Goal: Task Accomplishment & Management: Use online tool/utility

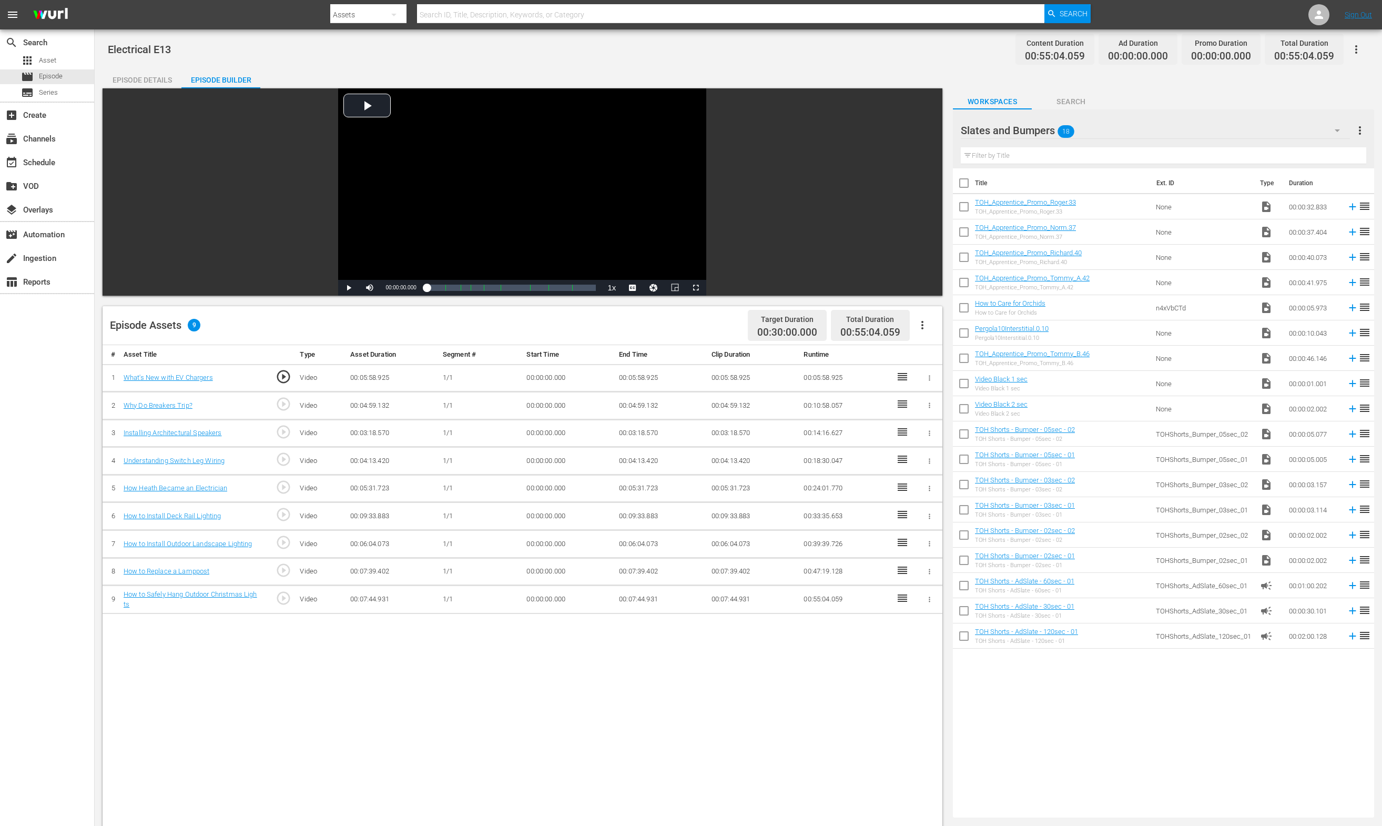
click at [1005, 76] on div "Episode Details Episode Builder Episode Preview Video Player is loading. Play V…" at bounding box center [738, 579] width 1271 height 1024
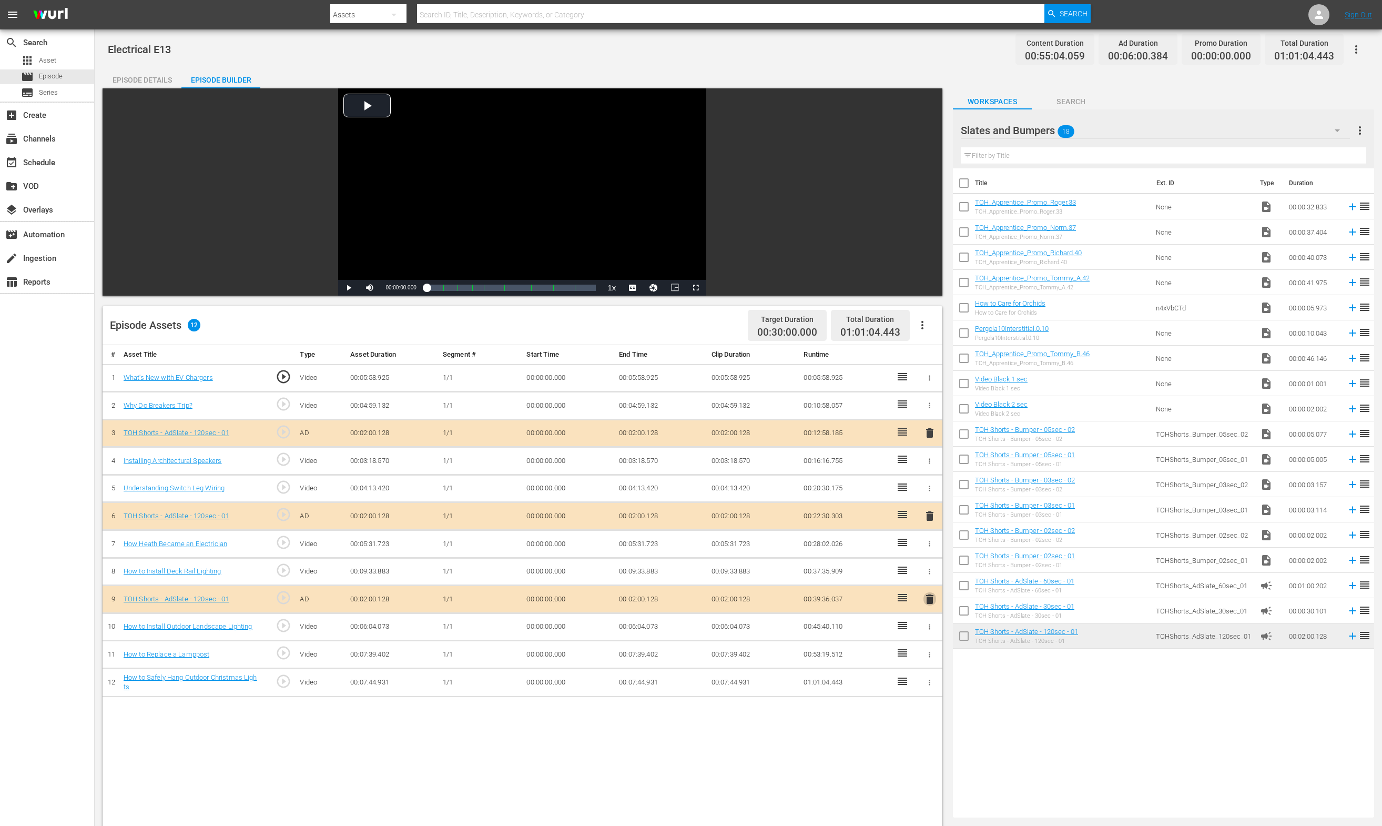
click at [928, 599] on span "delete" at bounding box center [929, 599] width 13 height 13
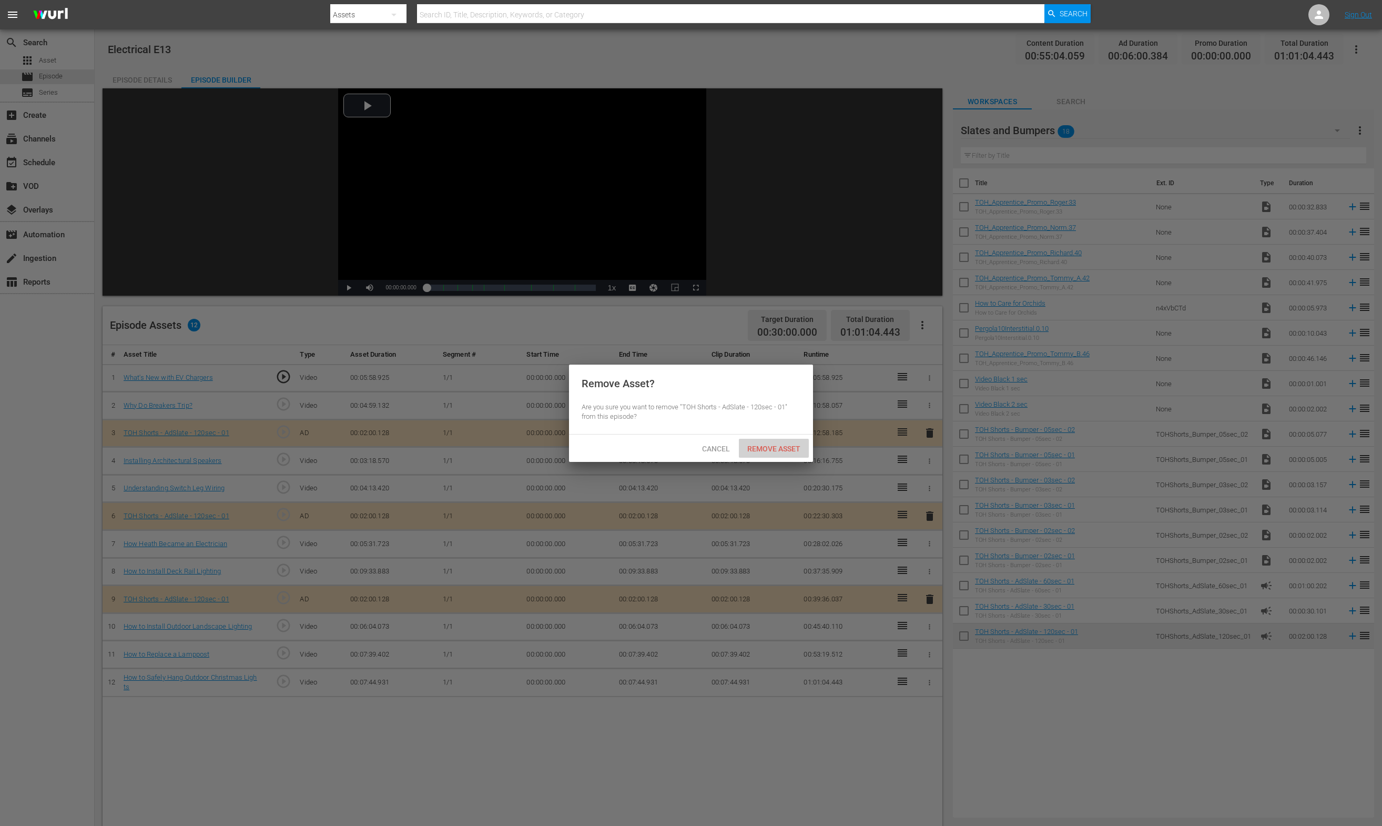
click at [782, 448] on span "Remove Asset" at bounding box center [774, 448] width 70 height 8
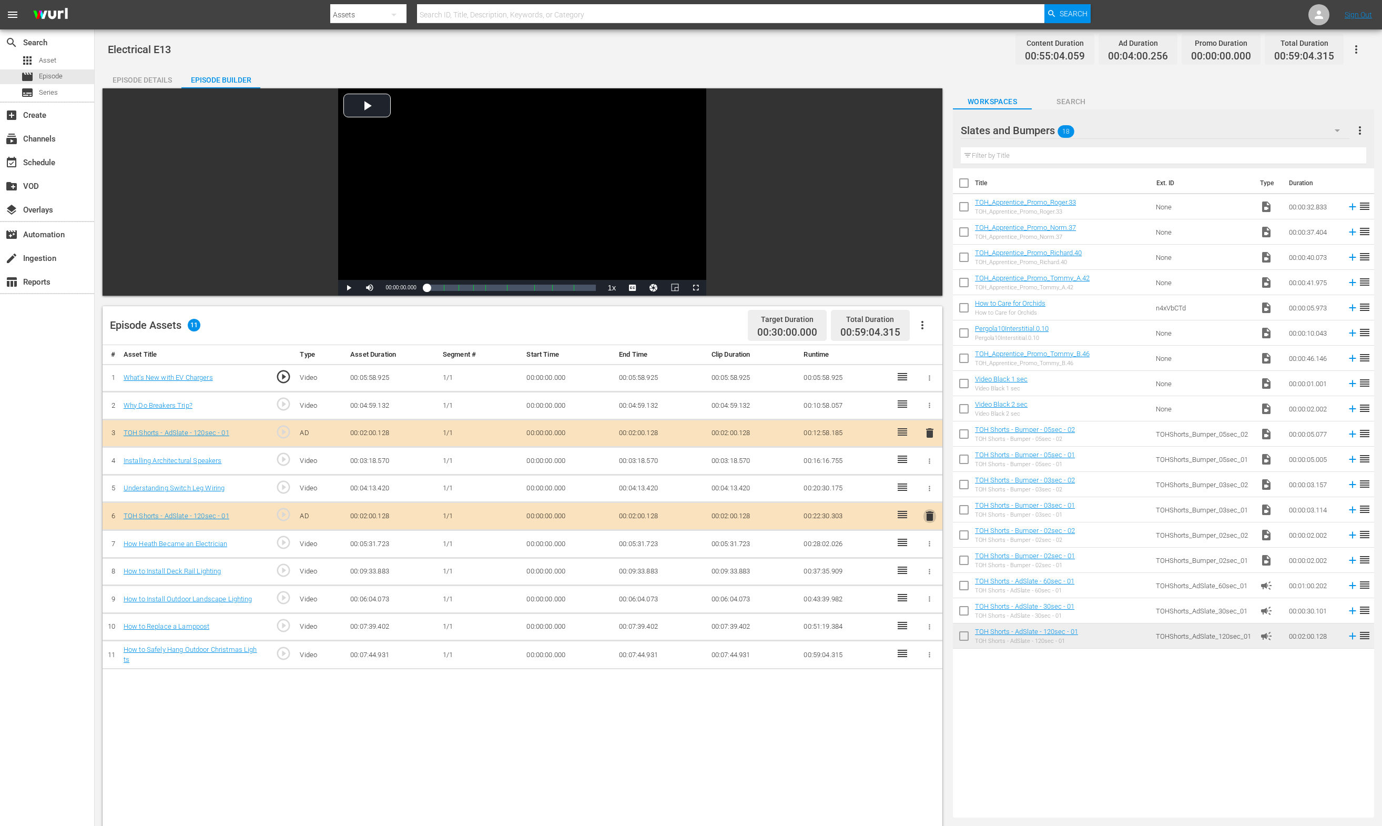
click at [929, 520] on span "delete" at bounding box center [929, 516] width 13 height 13
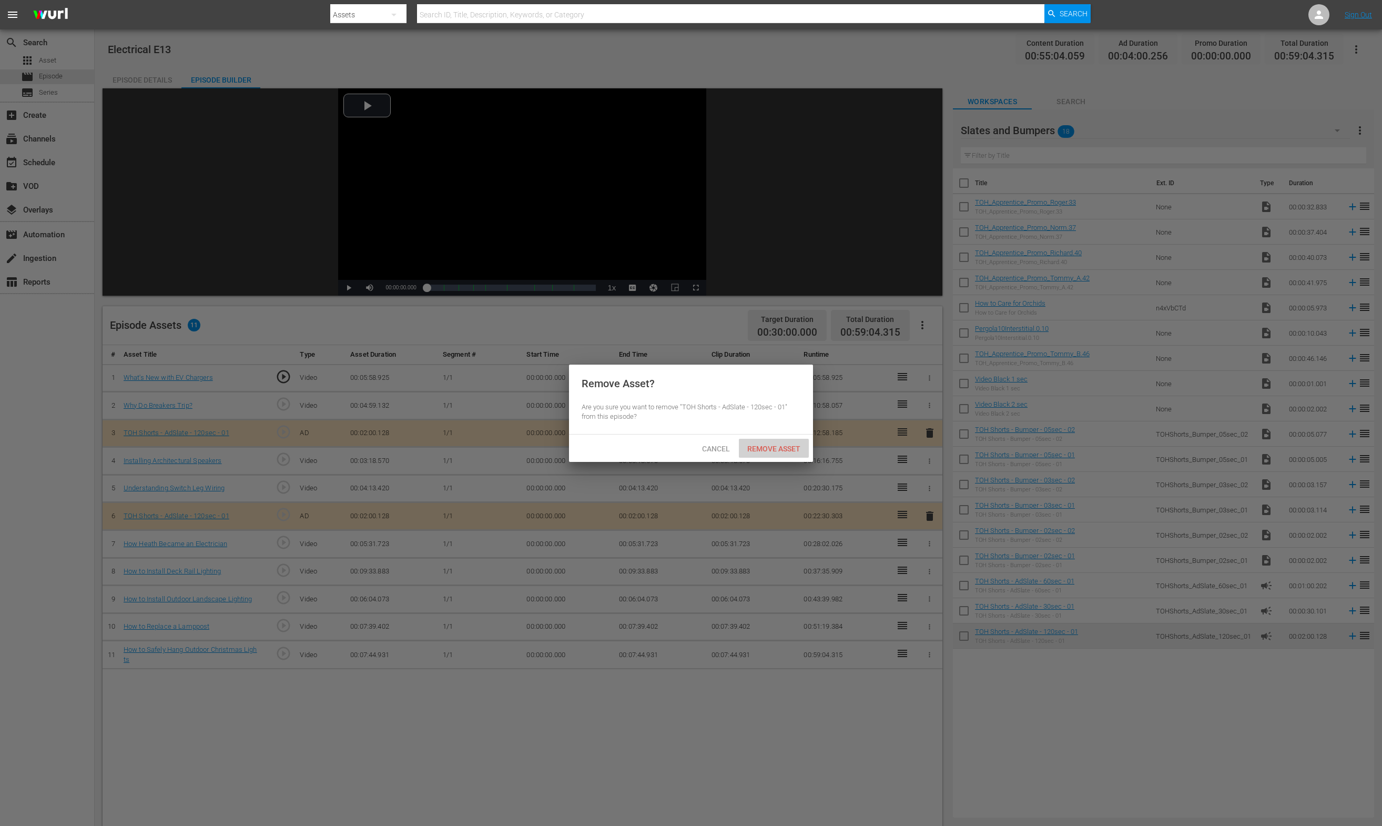
click at [789, 448] on span "Remove Asset" at bounding box center [774, 448] width 70 height 8
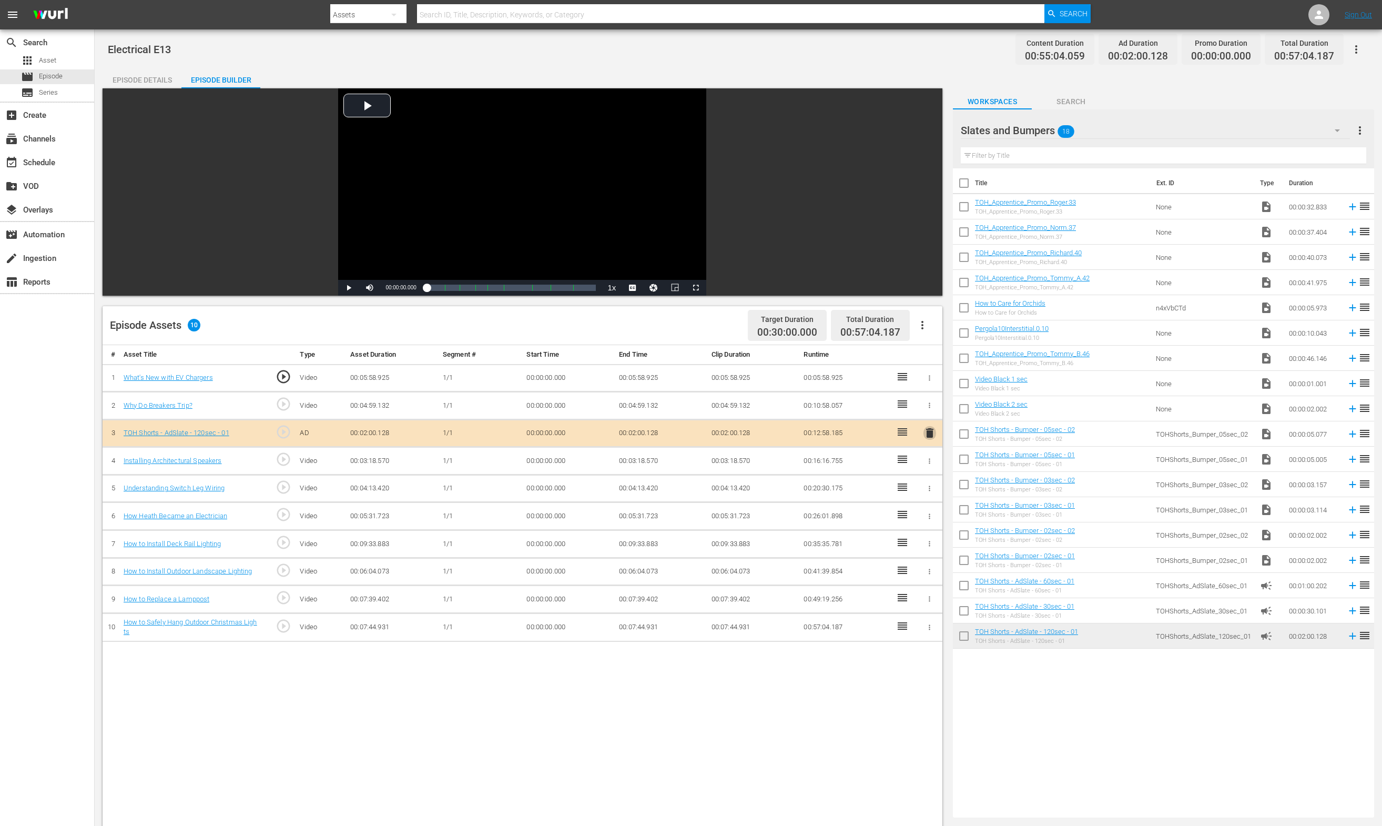
click at [933, 431] on span "delete" at bounding box center [929, 432] width 13 height 13
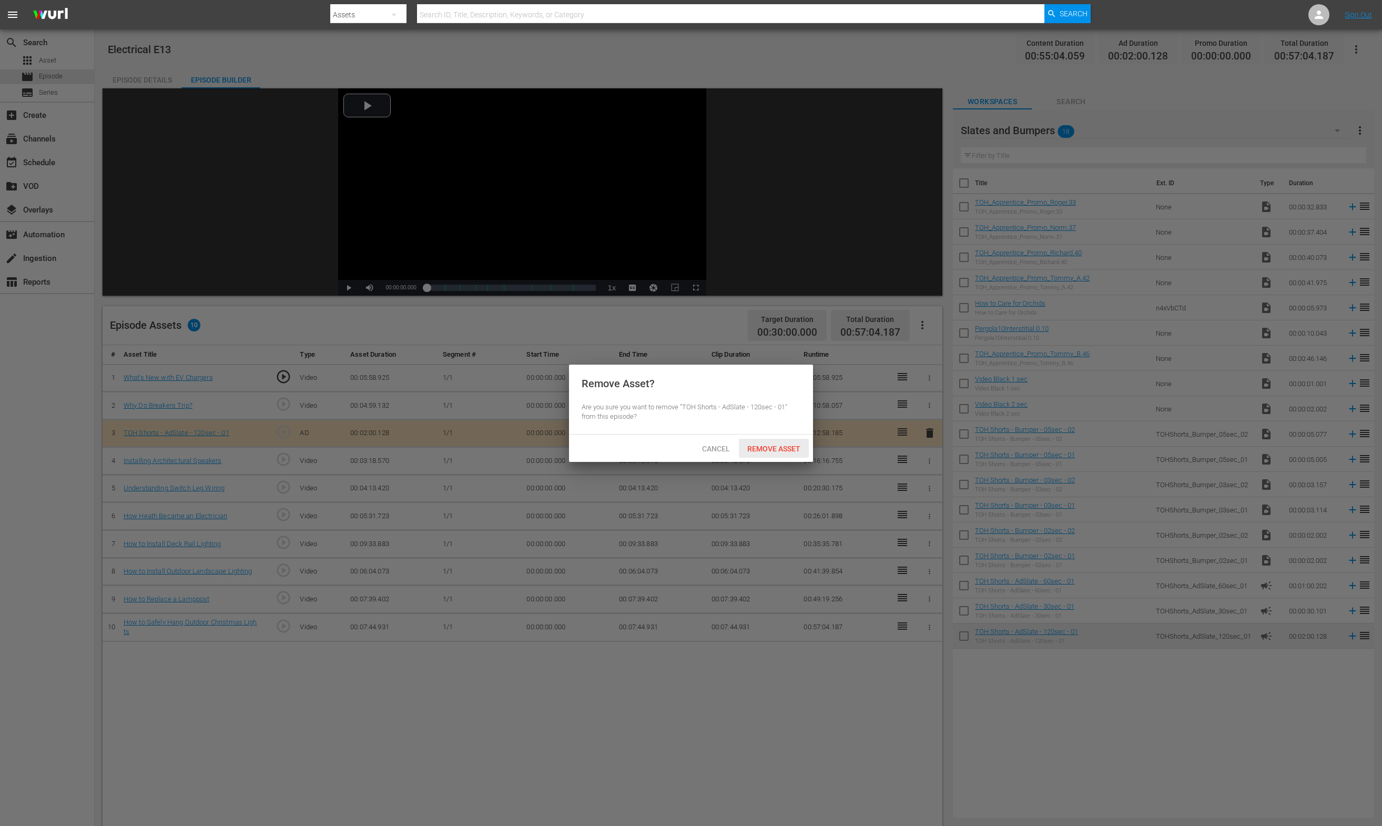
click at [785, 444] on span "Remove Asset" at bounding box center [774, 448] width 70 height 8
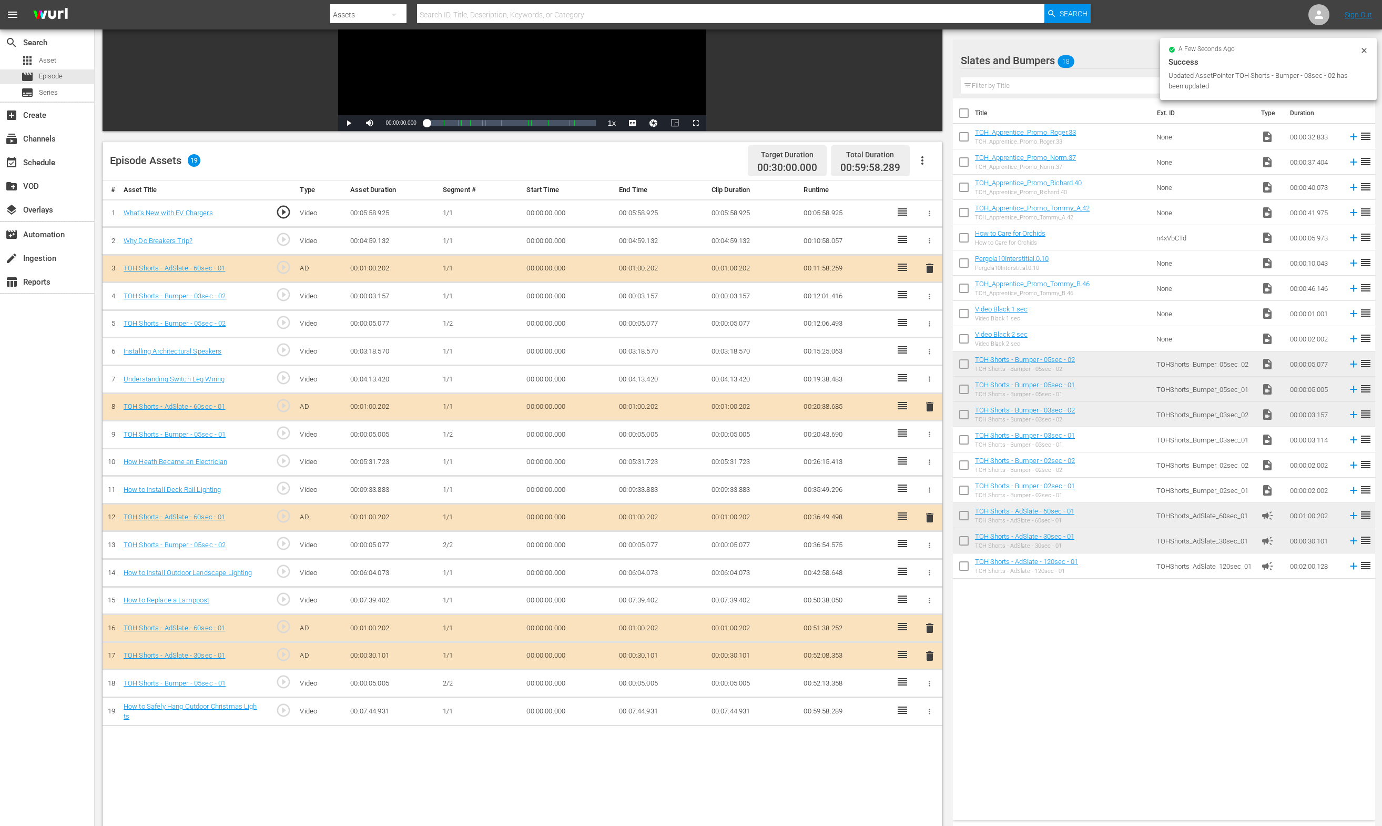
scroll to position [196, 0]
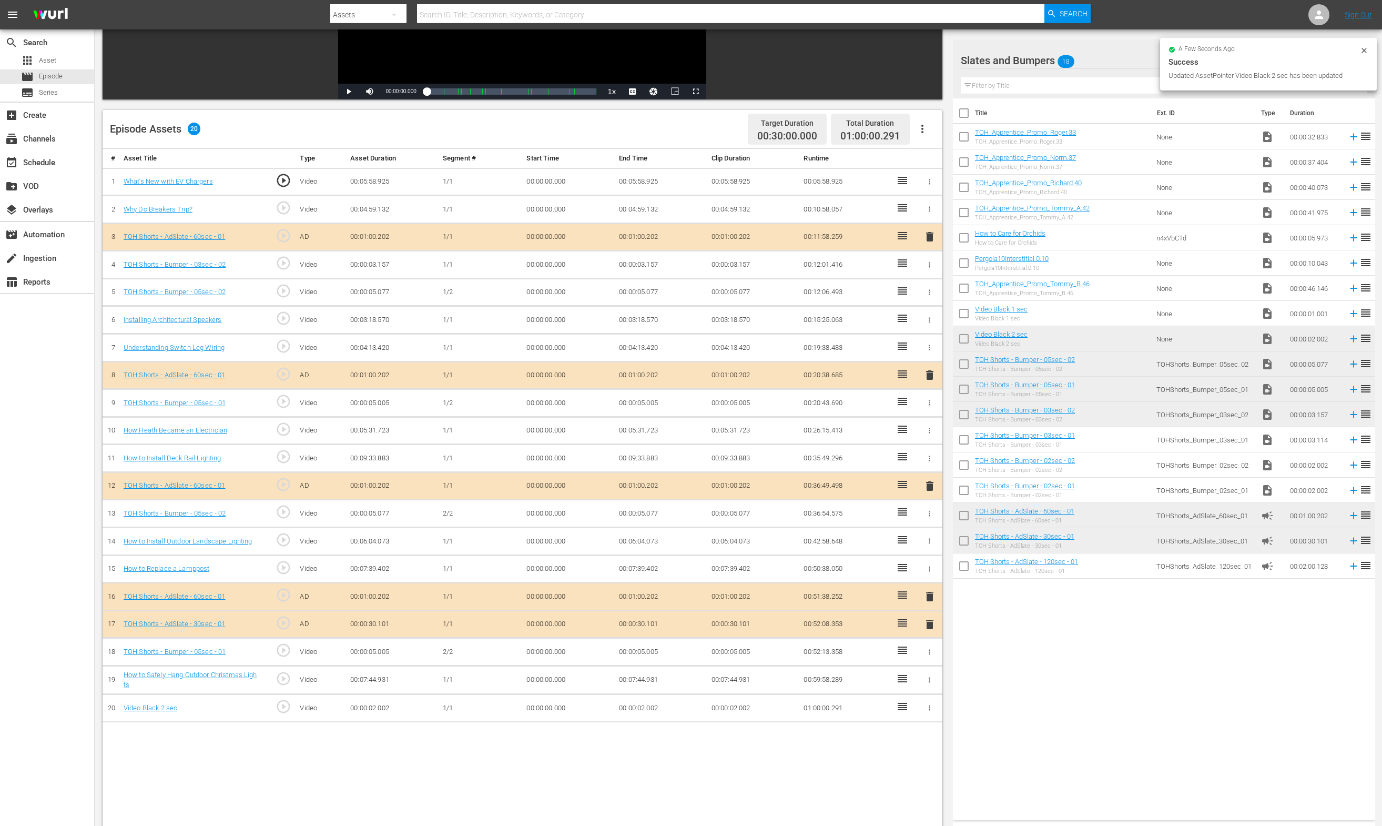
click at [641, 707] on td "00:00:02.002" at bounding box center [661, 708] width 93 height 28
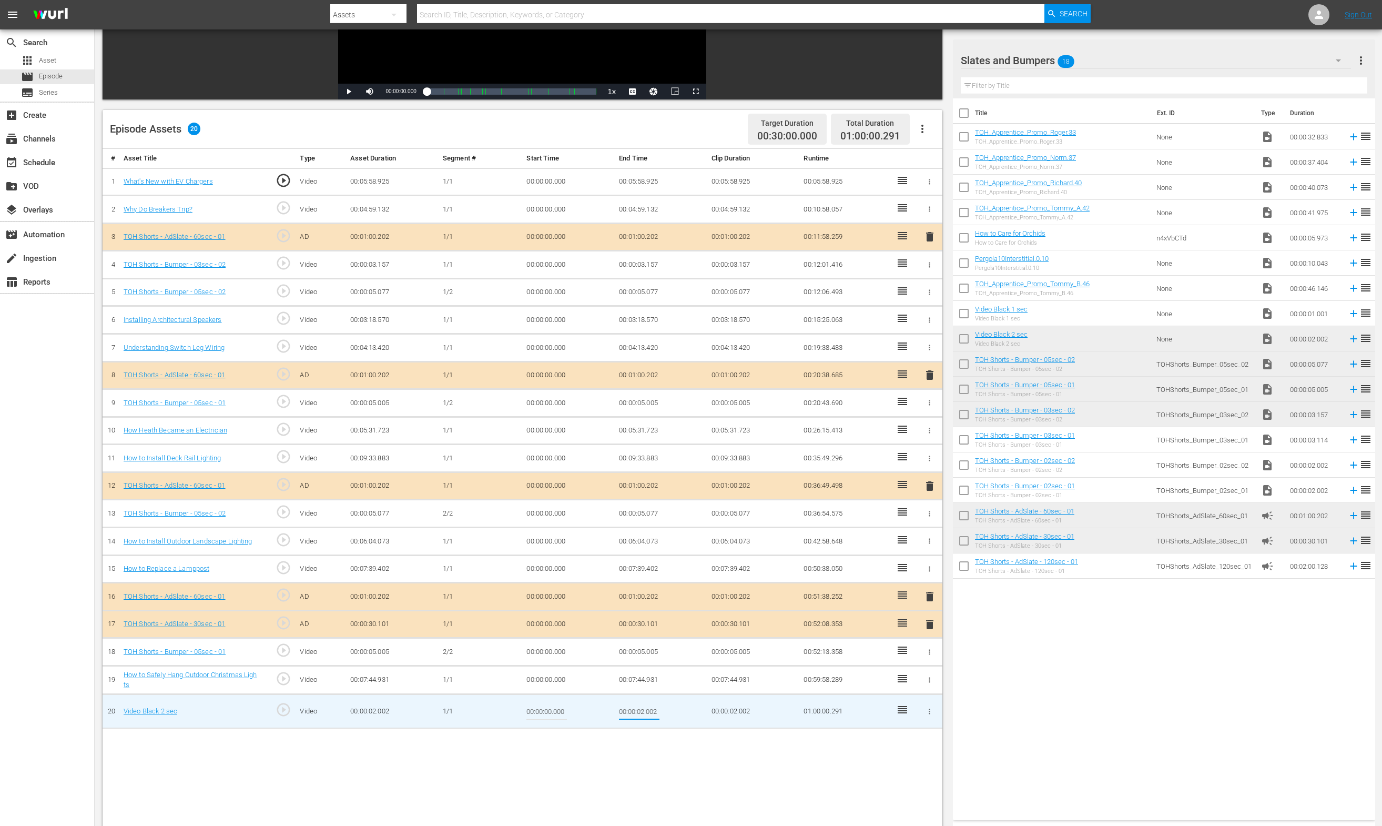
click at [641, 707] on input "00:00:02.002" at bounding box center [639, 710] width 40 height 25
type input "00:00:01.711"
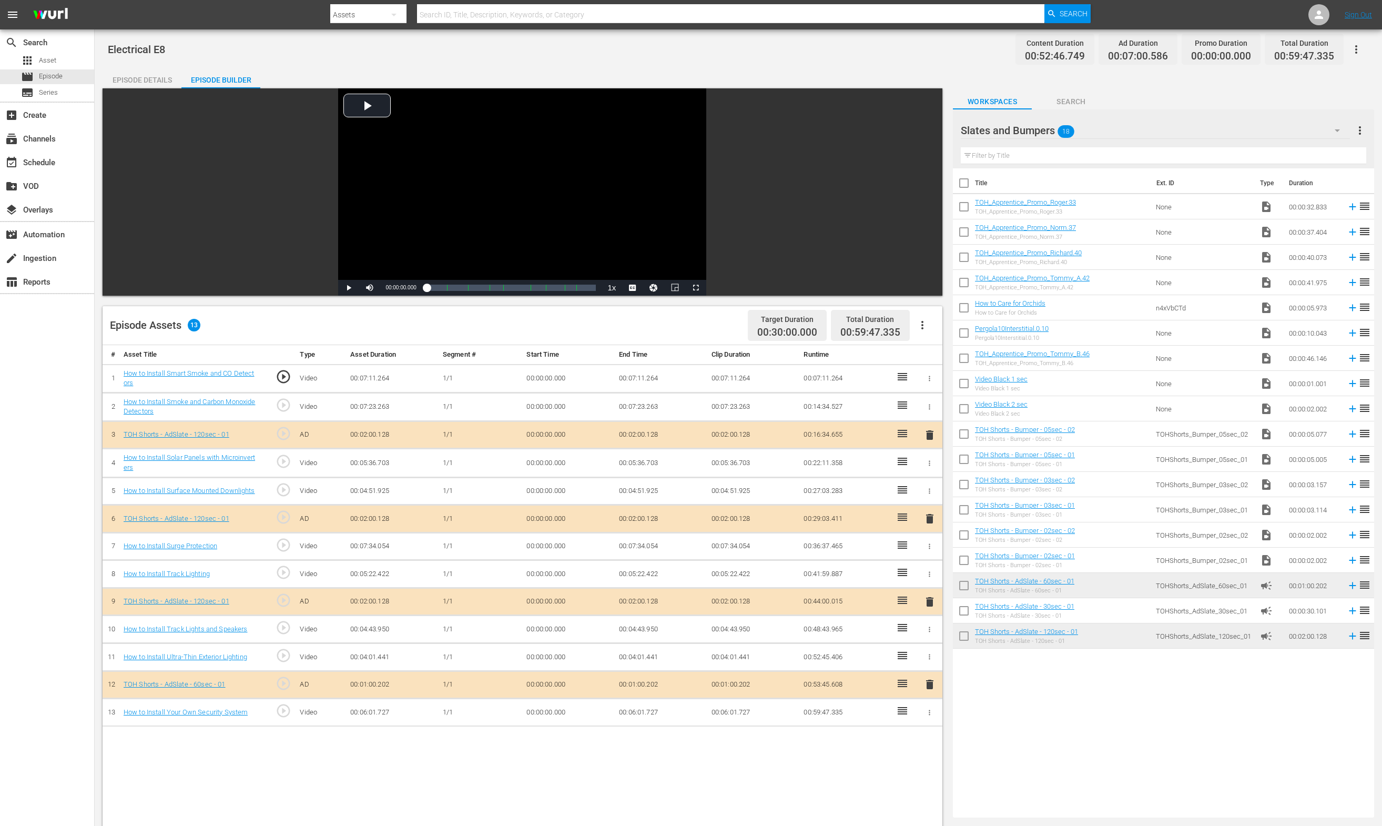
drag, startPoint x: 1097, startPoint y: 585, endPoint x: 1058, endPoint y: 777, distance: 195.9
drag, startPoint x: 1049, startPoint y: 408, endPoint x: 1069, endPoint y: 434, distance: 33.0
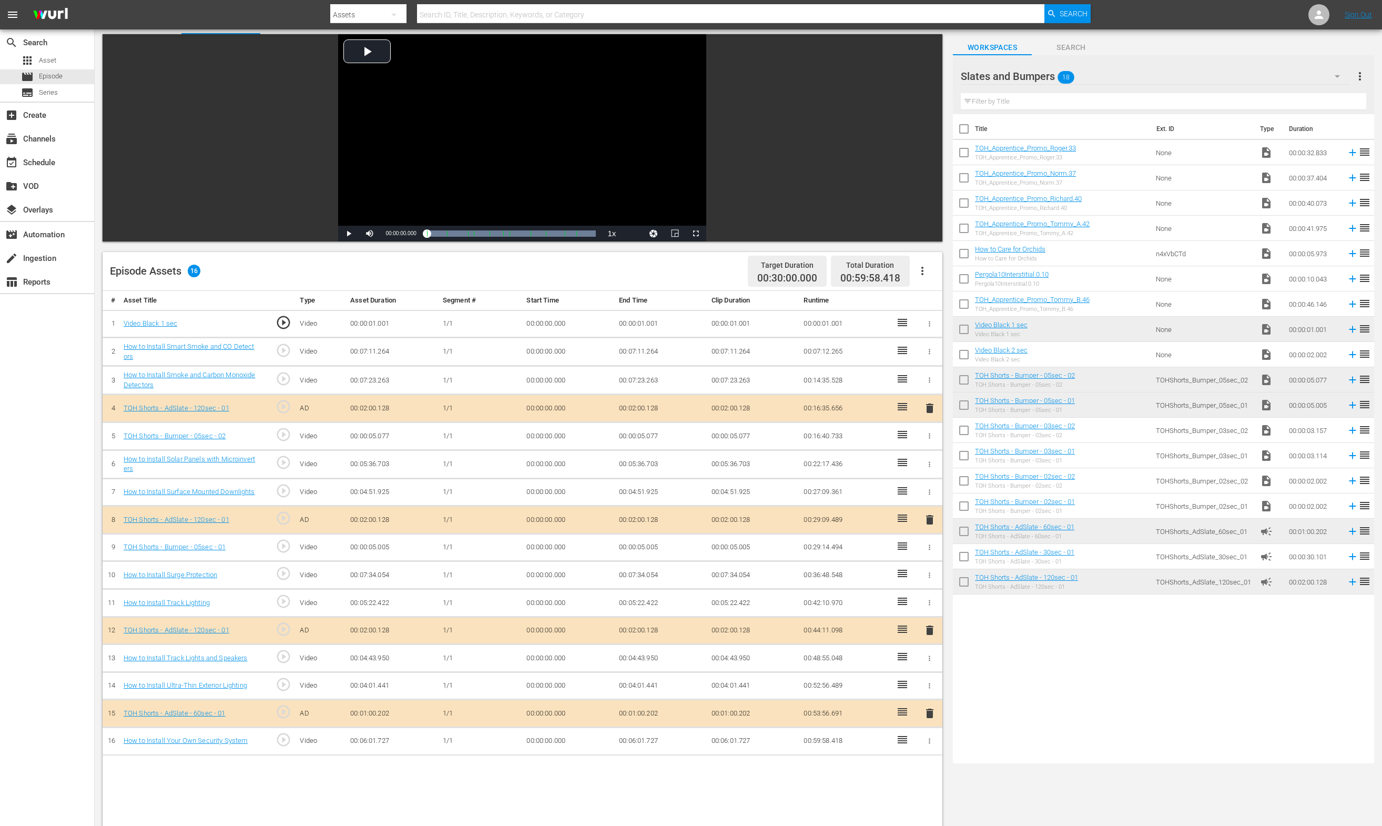
scroll to position [85, 0]
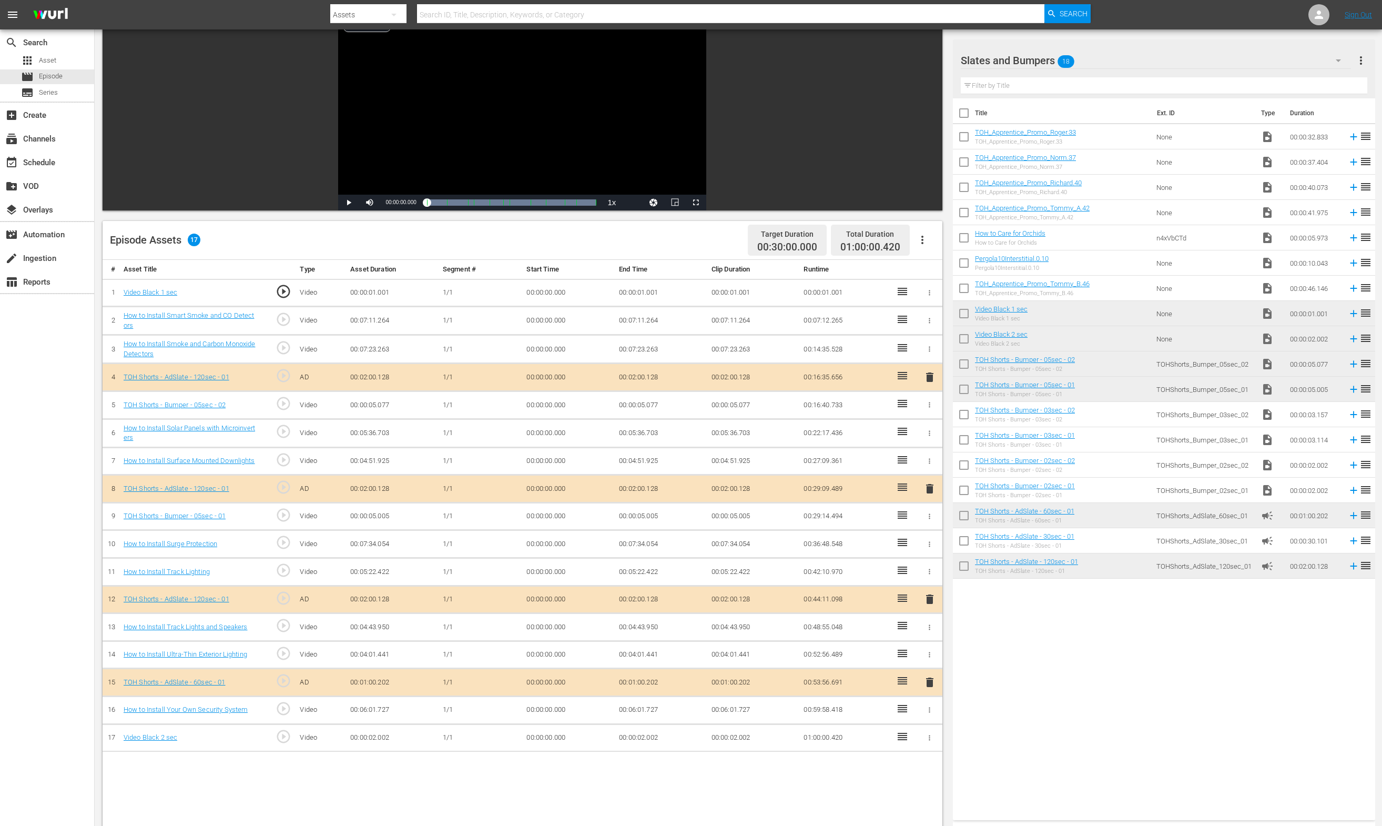
click at [649, 741] on td "00:00:02.002" at bounding box center [661, 738] width 93 height 28
click at [650, 741] on td "00:00:02.002" at bounding box center [661, 738] width 93 height 28
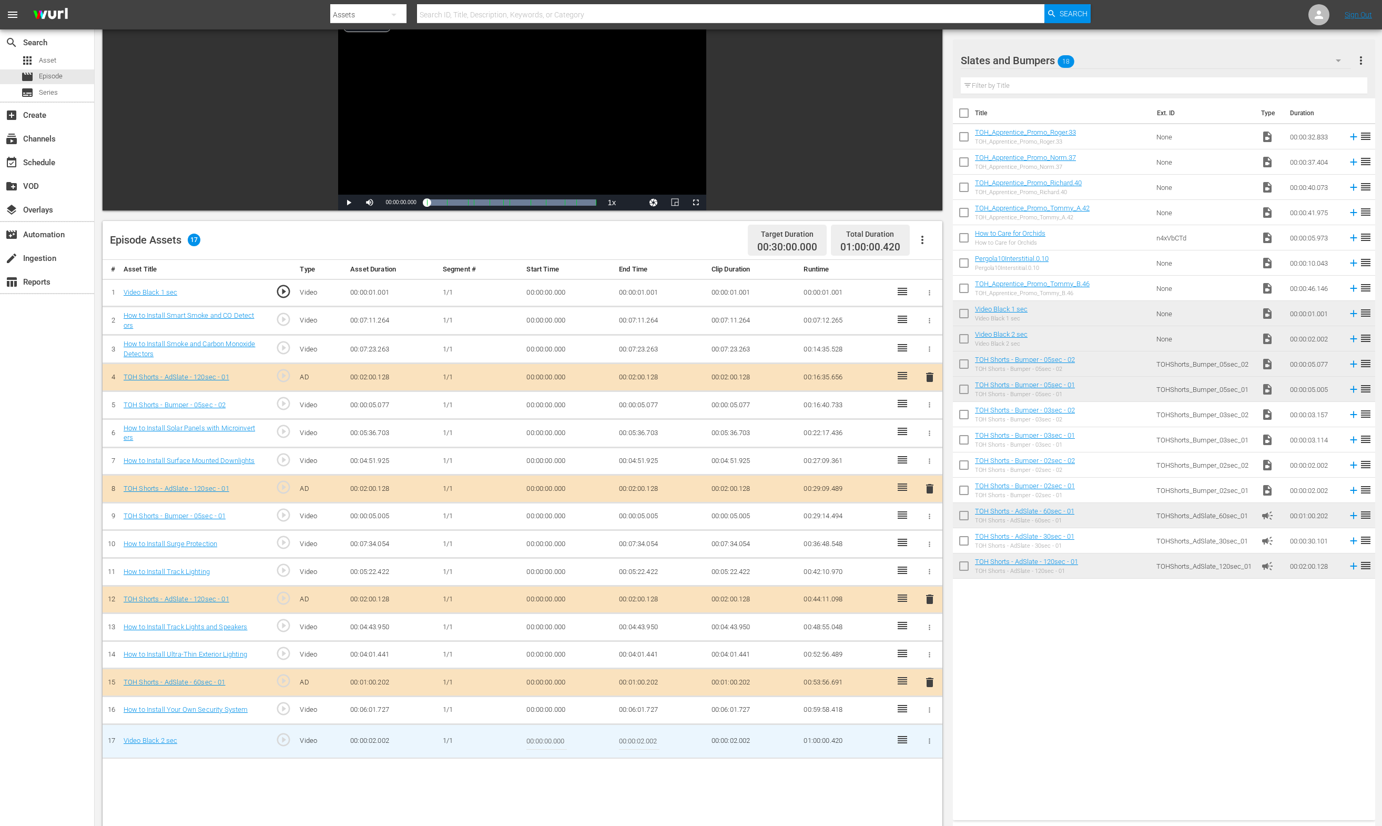
click at [642, 741] on input "00:00:02.002" at bounding box center [639, 740] width 40 height 25
type input "00:00:01.582"
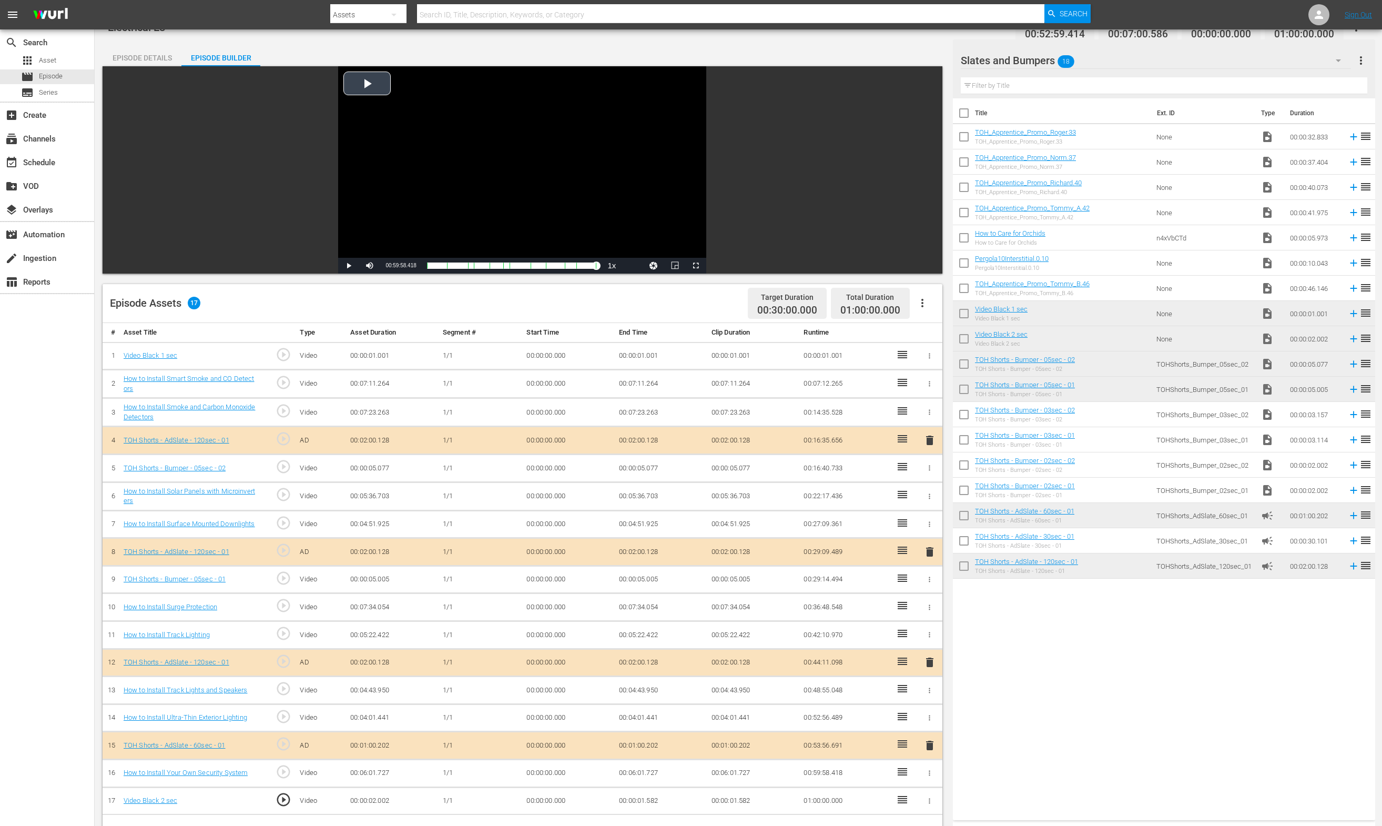
scroll to position [0, 0]
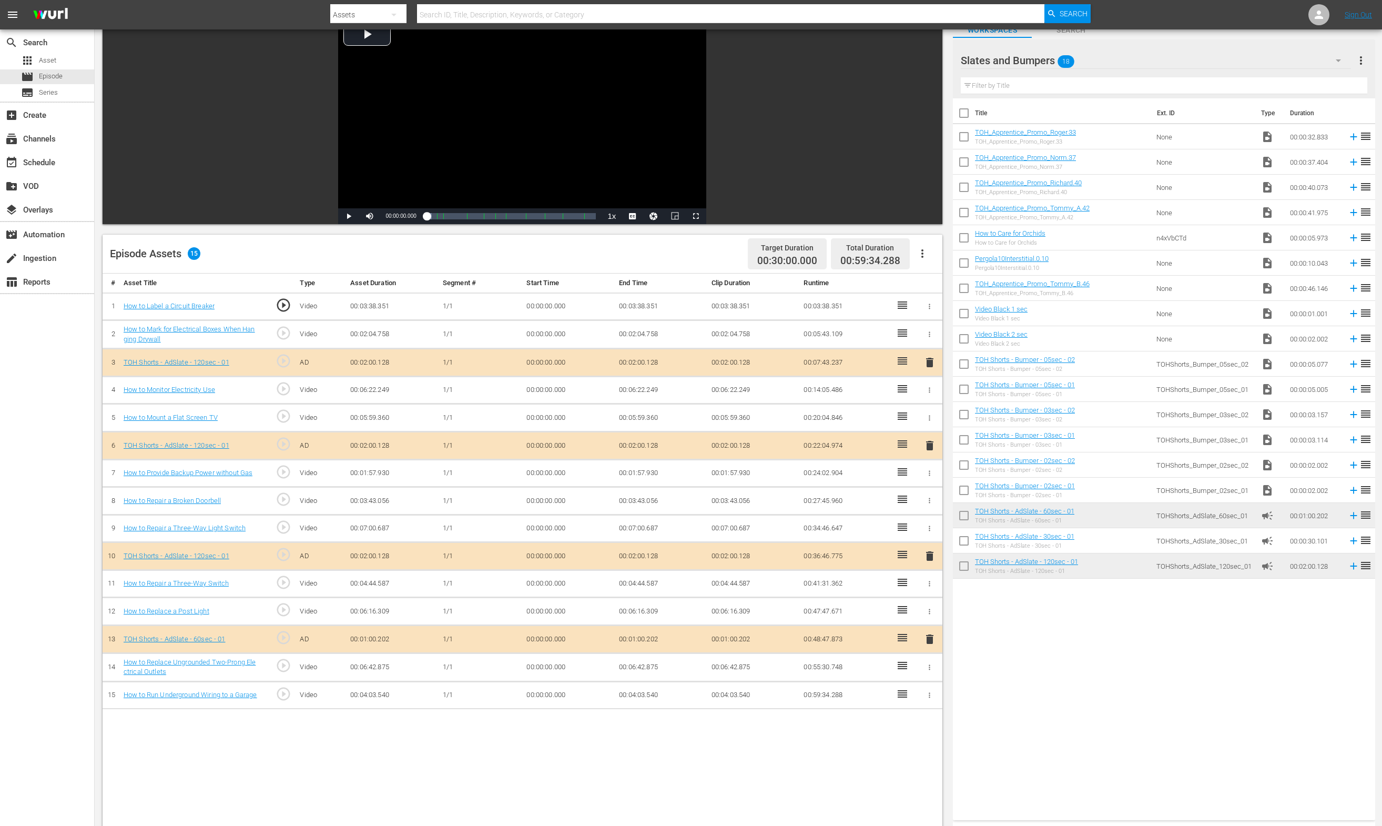
scroll to position [70, 0]
drag, startPoint x: 1088, startPoint y: 584, endPoint x: 1372, endPoint y: 669, distance: 296.5
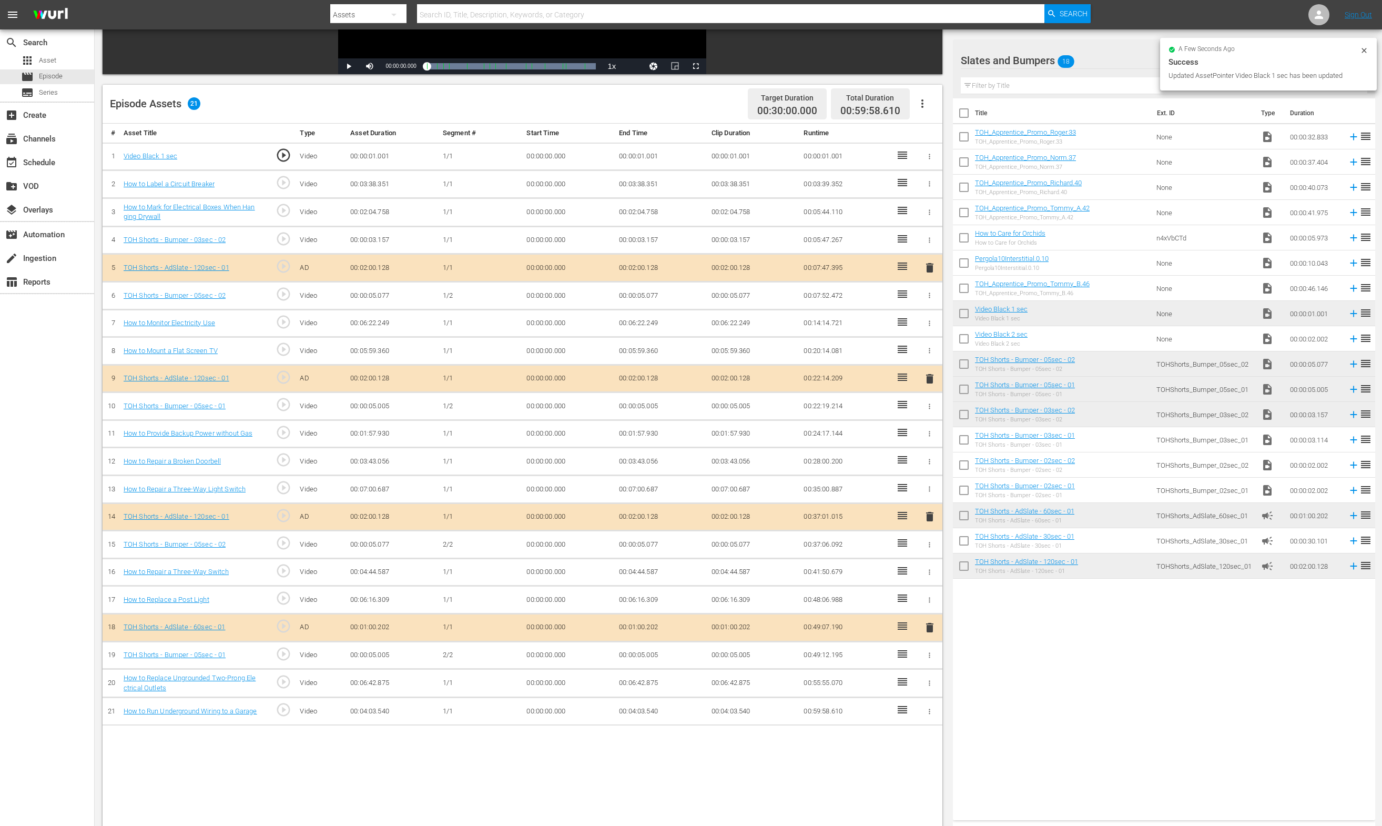
scroll to position [273, 0]
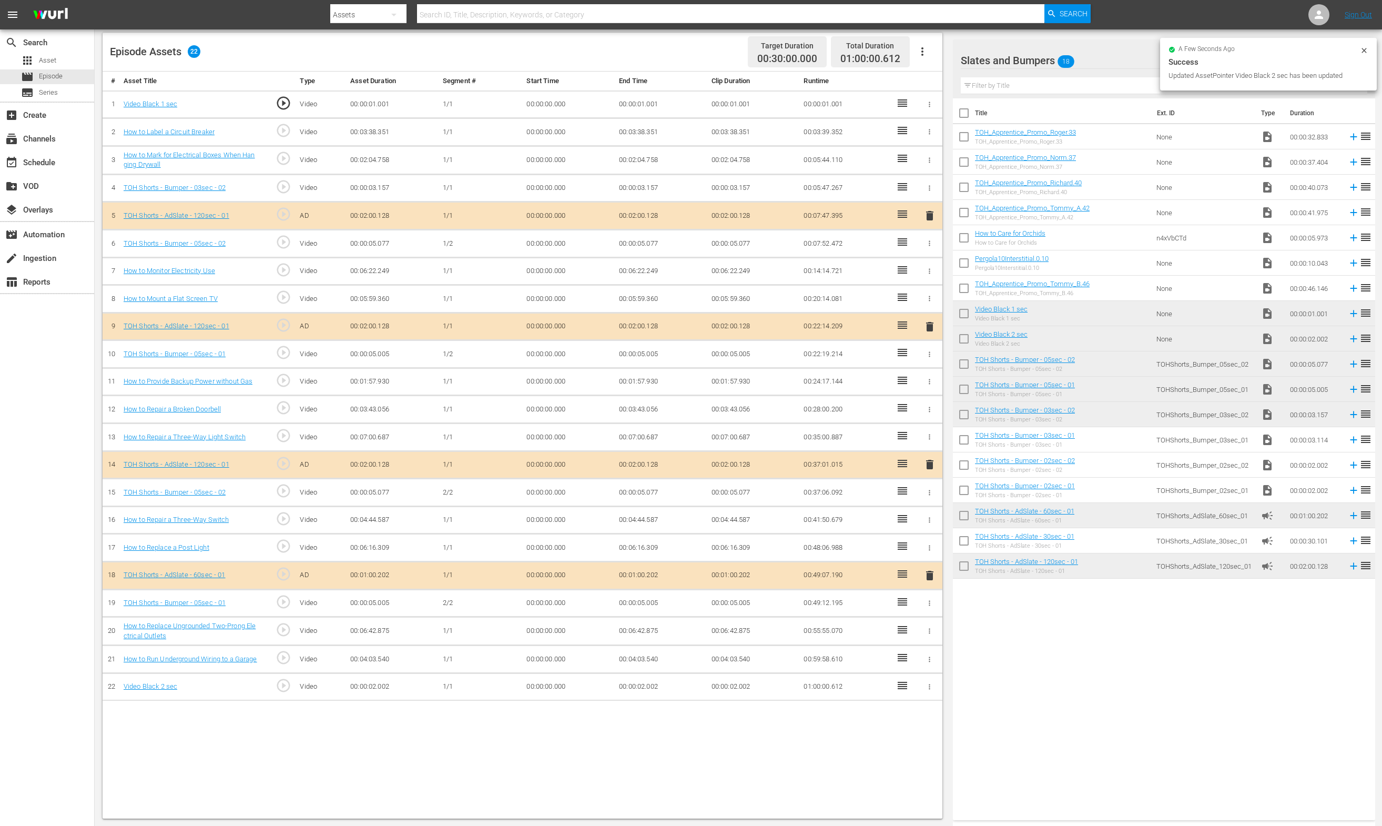
click at [645, 685] on td "00:00:02.002" at bounding box center [661, 687] width 93 height 28
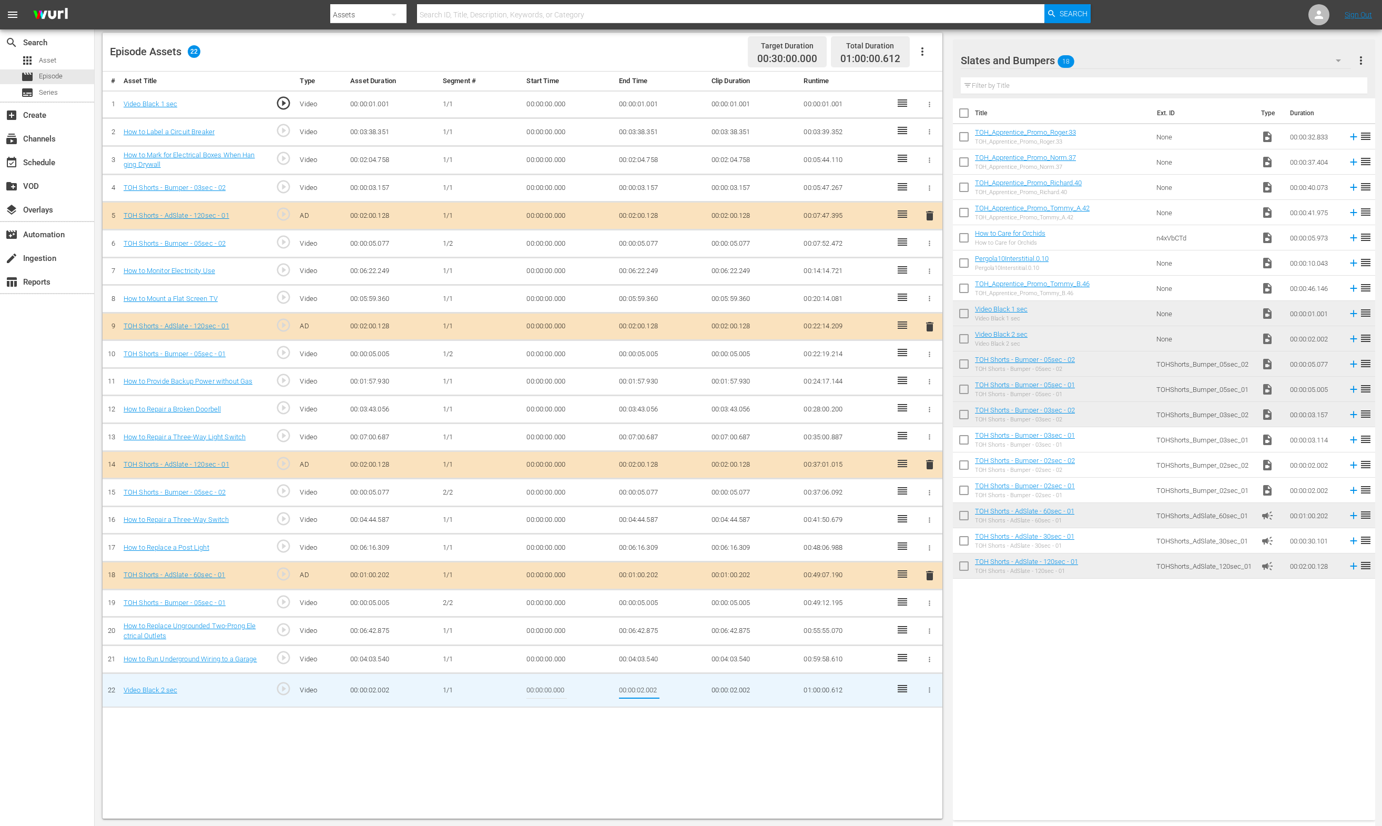
click at [640, 689] on input "00:00:02.002" at bounding box center [639, 689] width 40 height 25
type input "00:00:01.390"
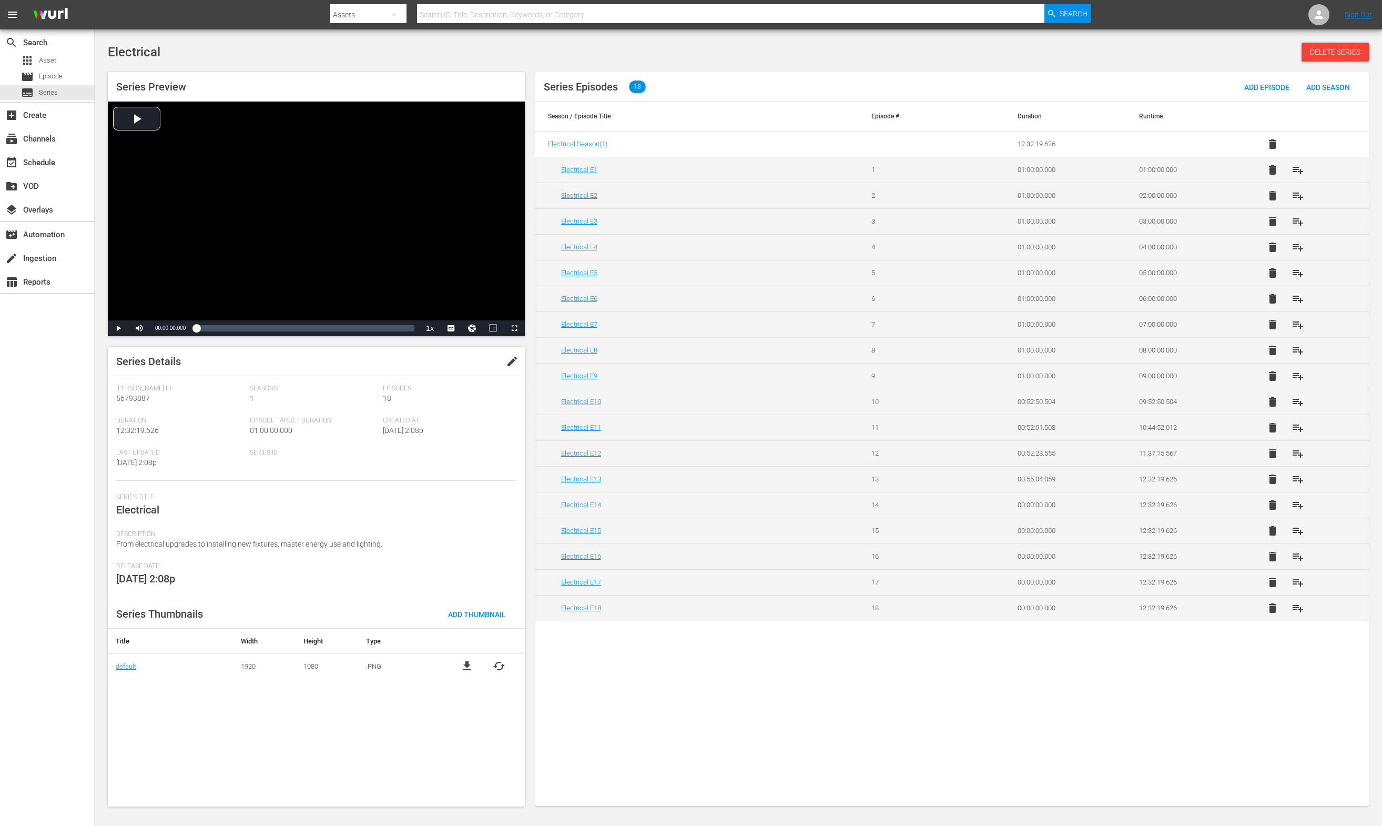
click at [1274, 614] on span "delete" at bounding box center [1272, 608] width 13 height 13
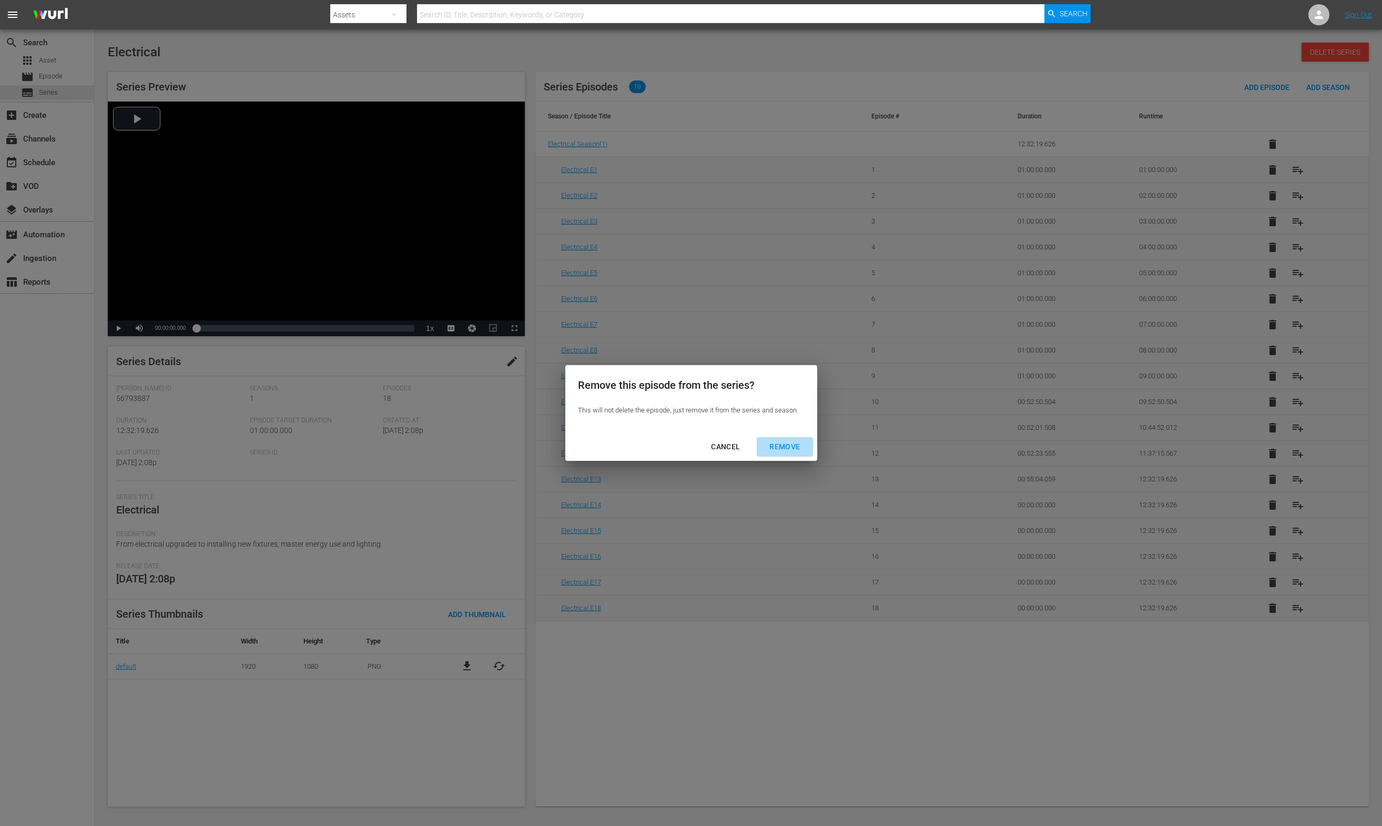
click at [790, 450] on div "REMOVE" at bounding box center [784, 446] width 47 height 13
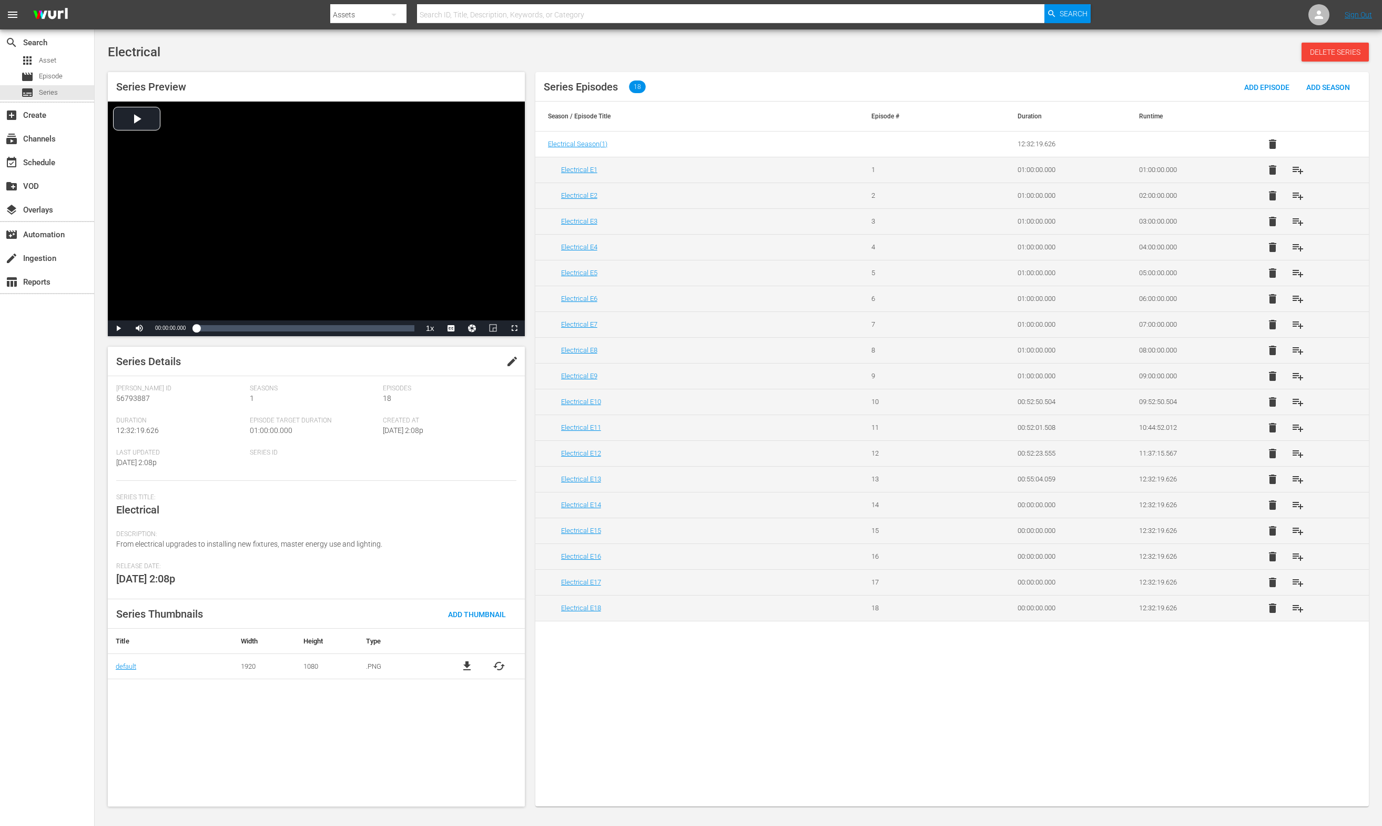
click at [1274, 586] on span "delete" at bounding box center [1272, 582] width 13 height 13
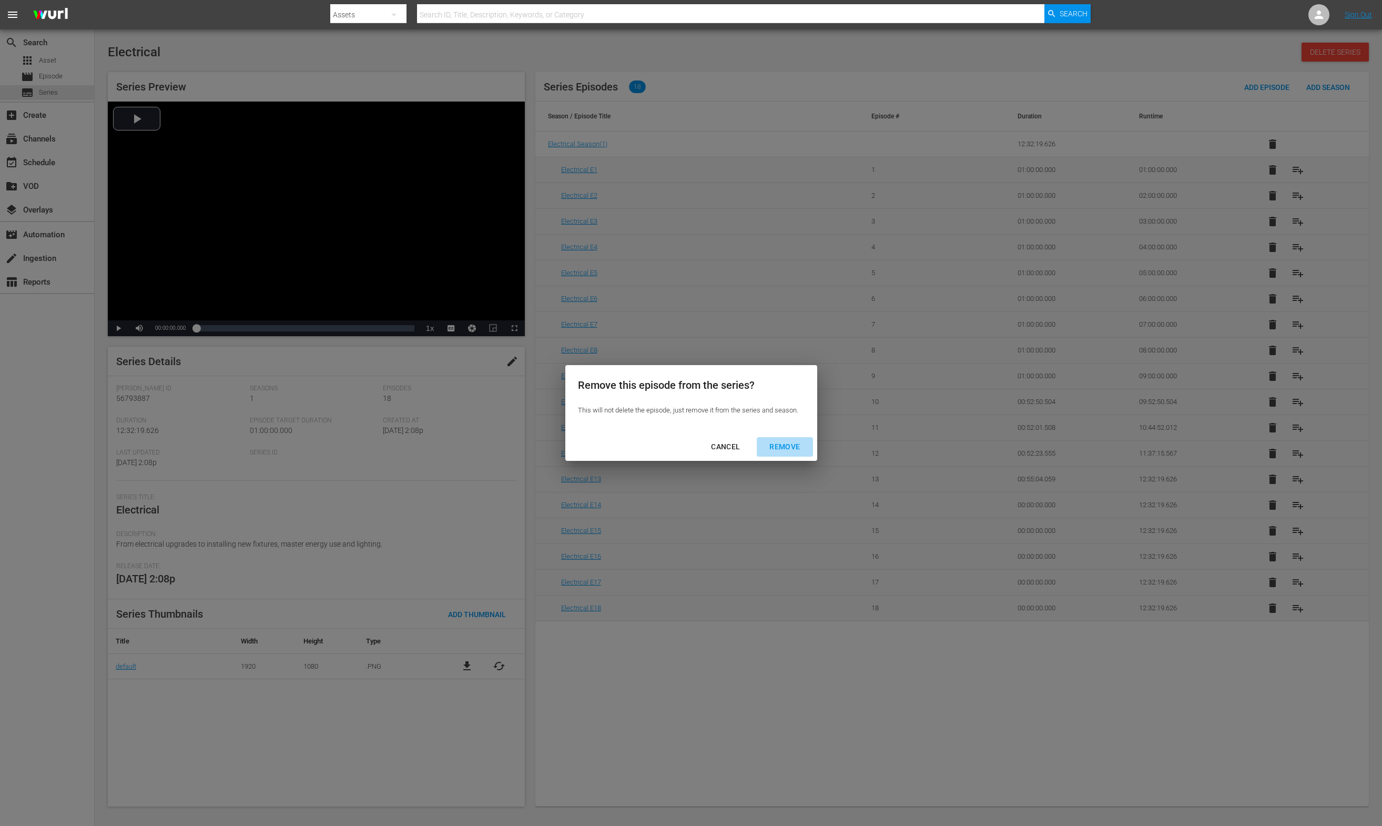
click at [802, 445] on div "REMOVE" at bounding box center [784, 446] width 47 height 13
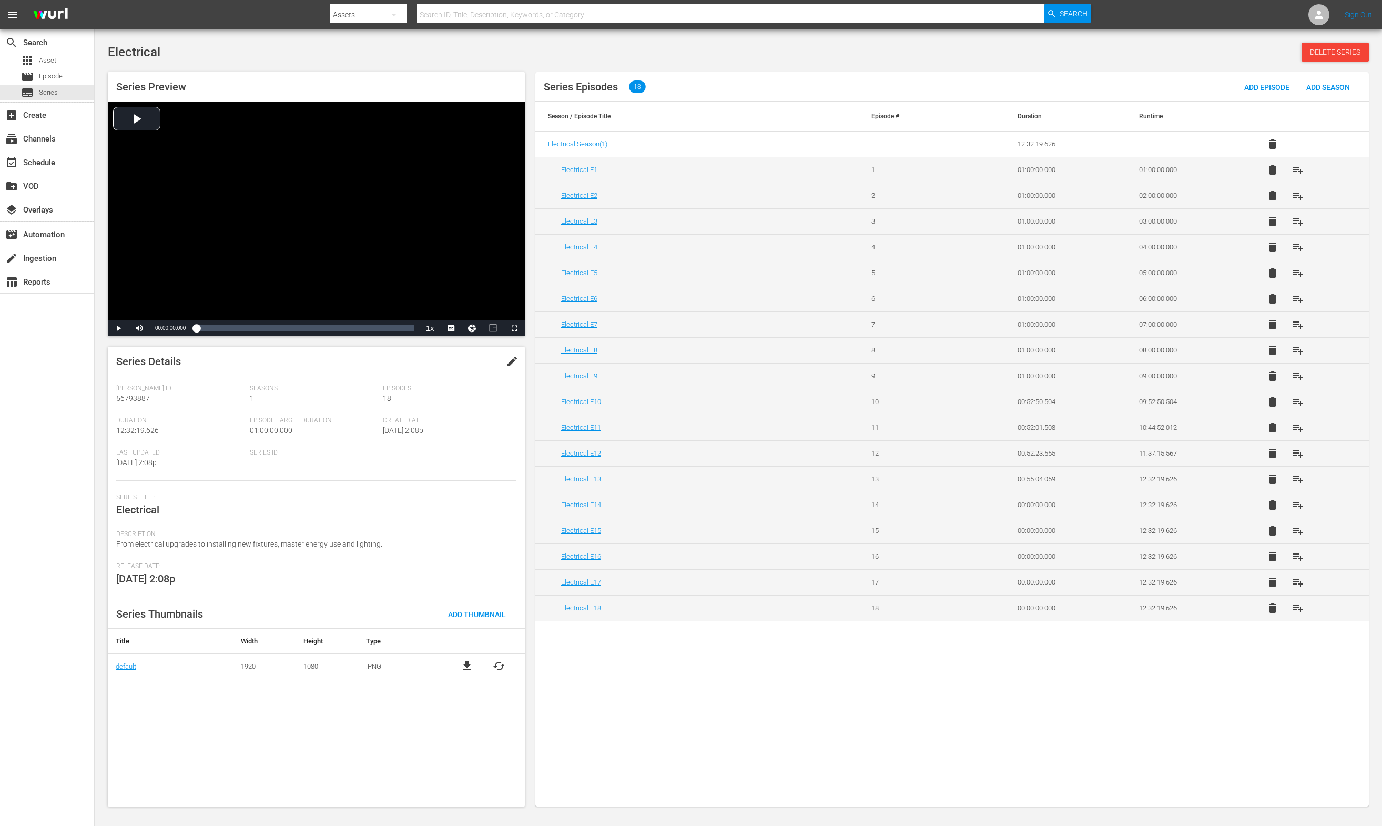
click at [1273, 563] on span "delete" at bounding box center [1272, 556] width 13 height 13
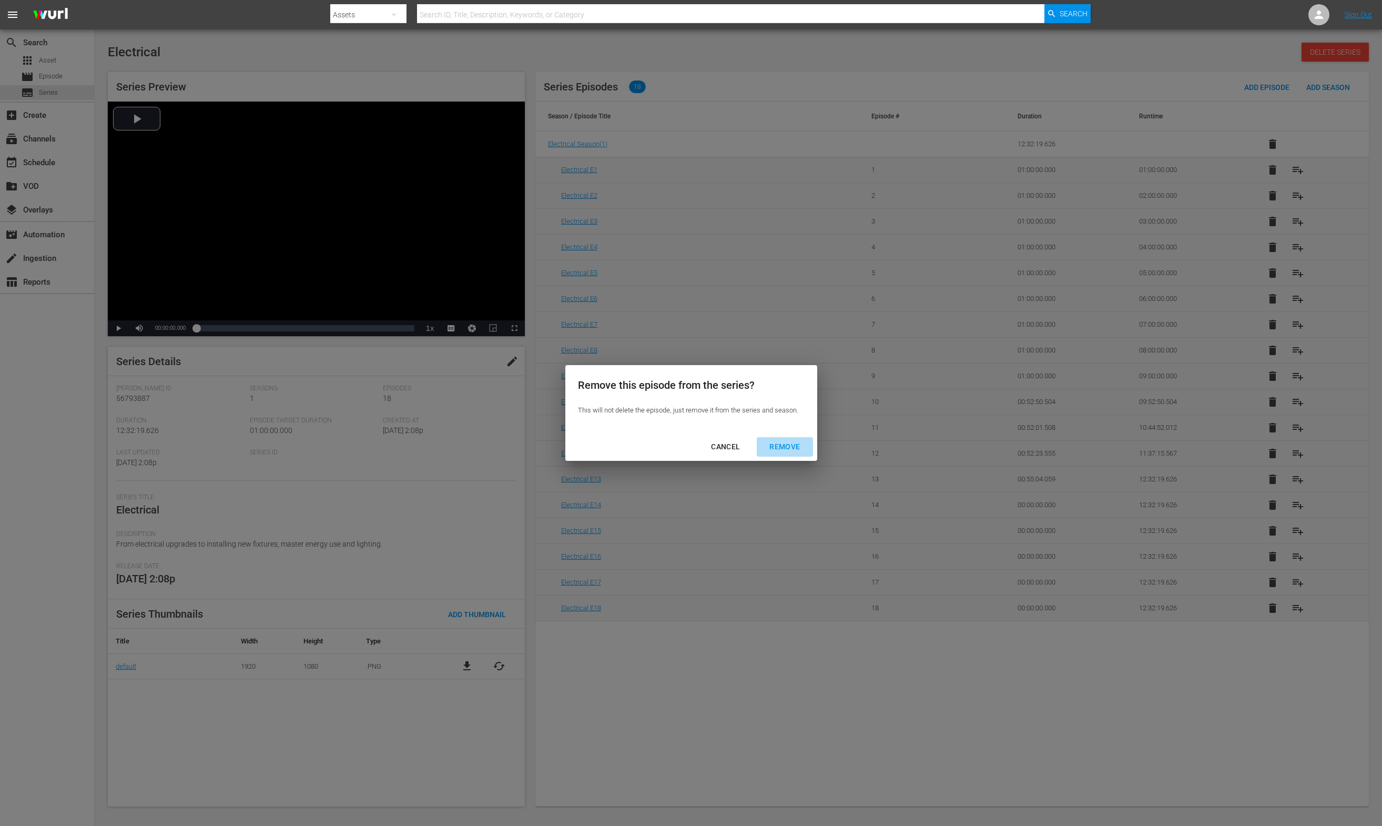
click at [787, 448] on div "REMOVE" at bounding box center [784, 446] width 47 height 13
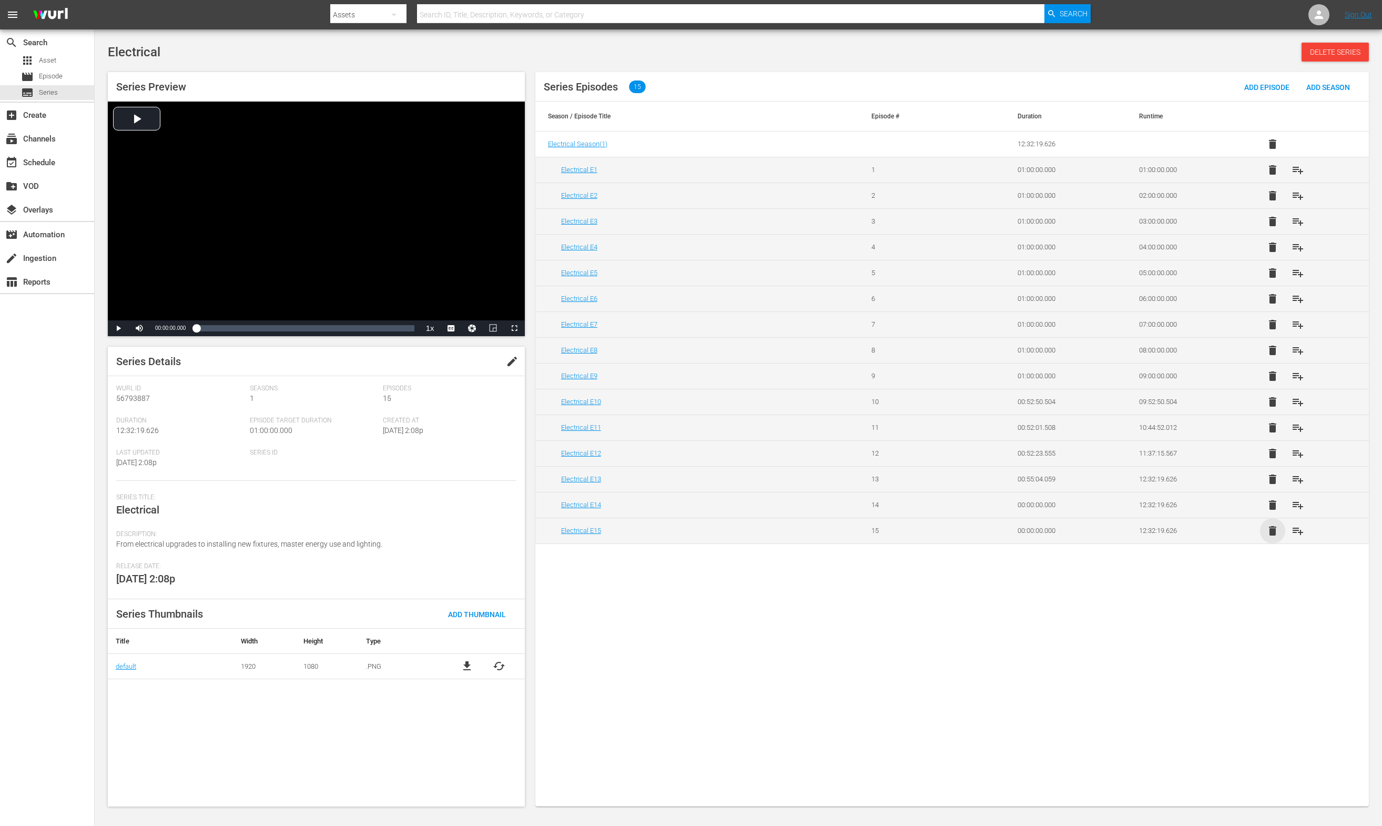
click at [1277, 537] on span "delete" at bounding box center [1272, 530] width 13 height 13
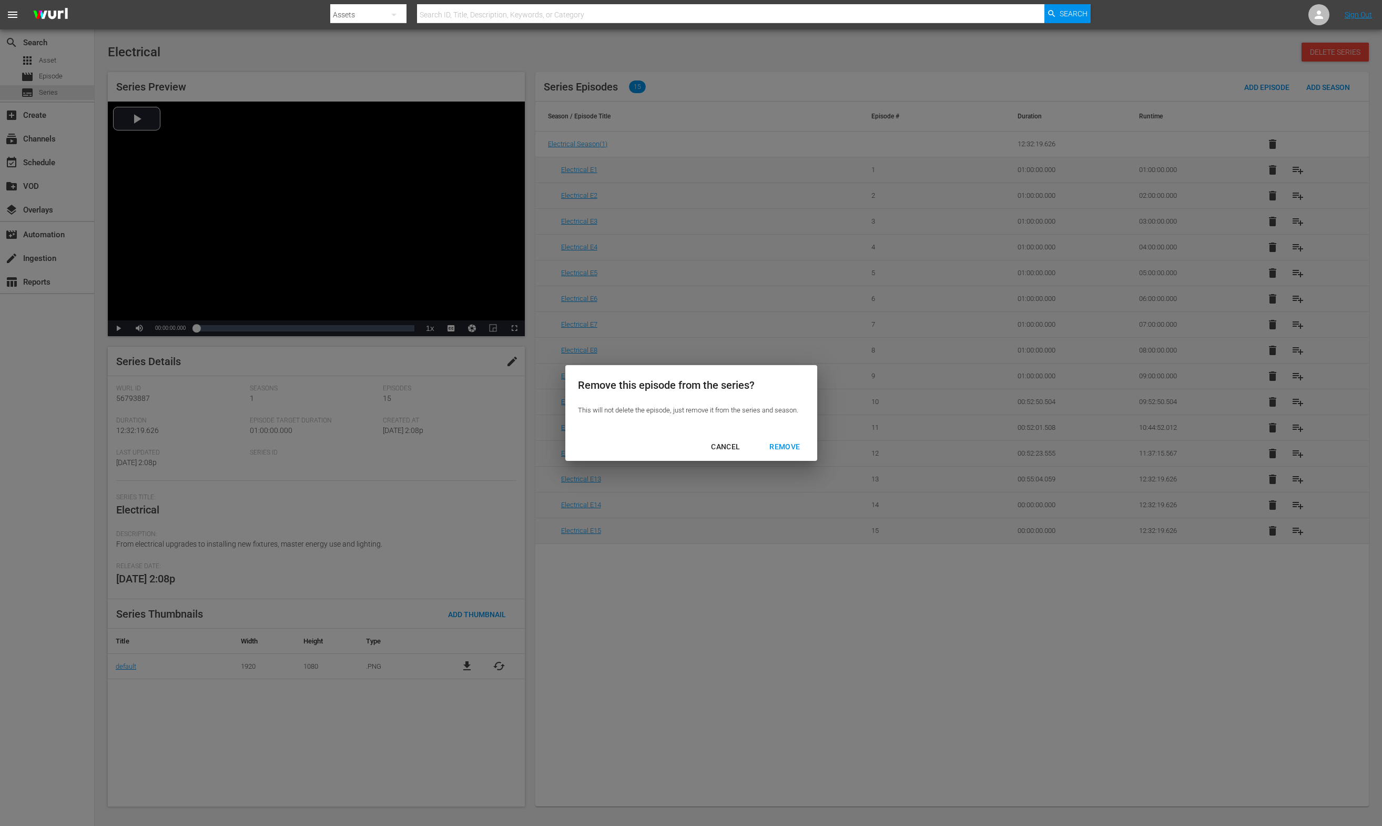
click at [793, 448] on div "REMOVE" at bounding box center [784, 446] width 47 height 13
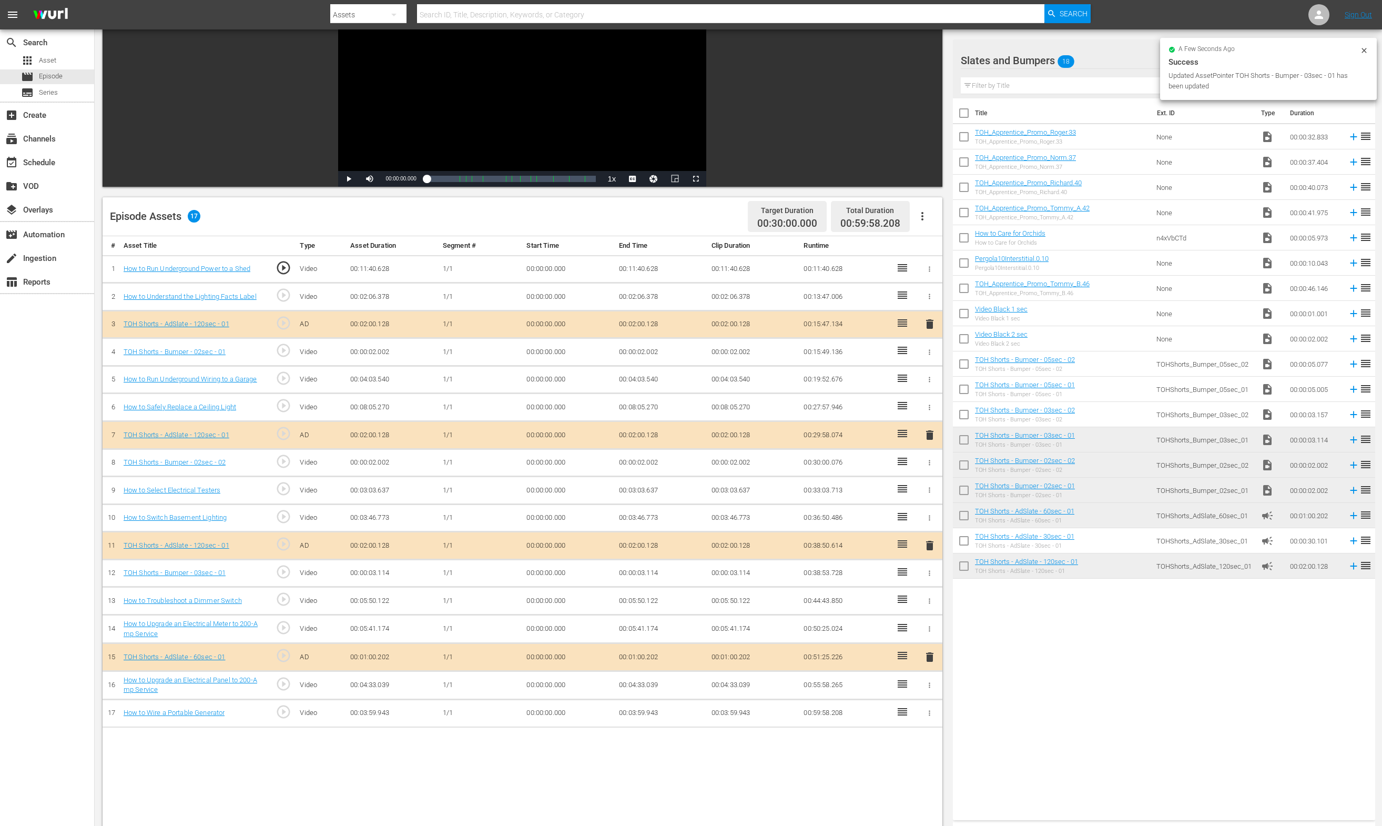
scroll to position [116, 0]
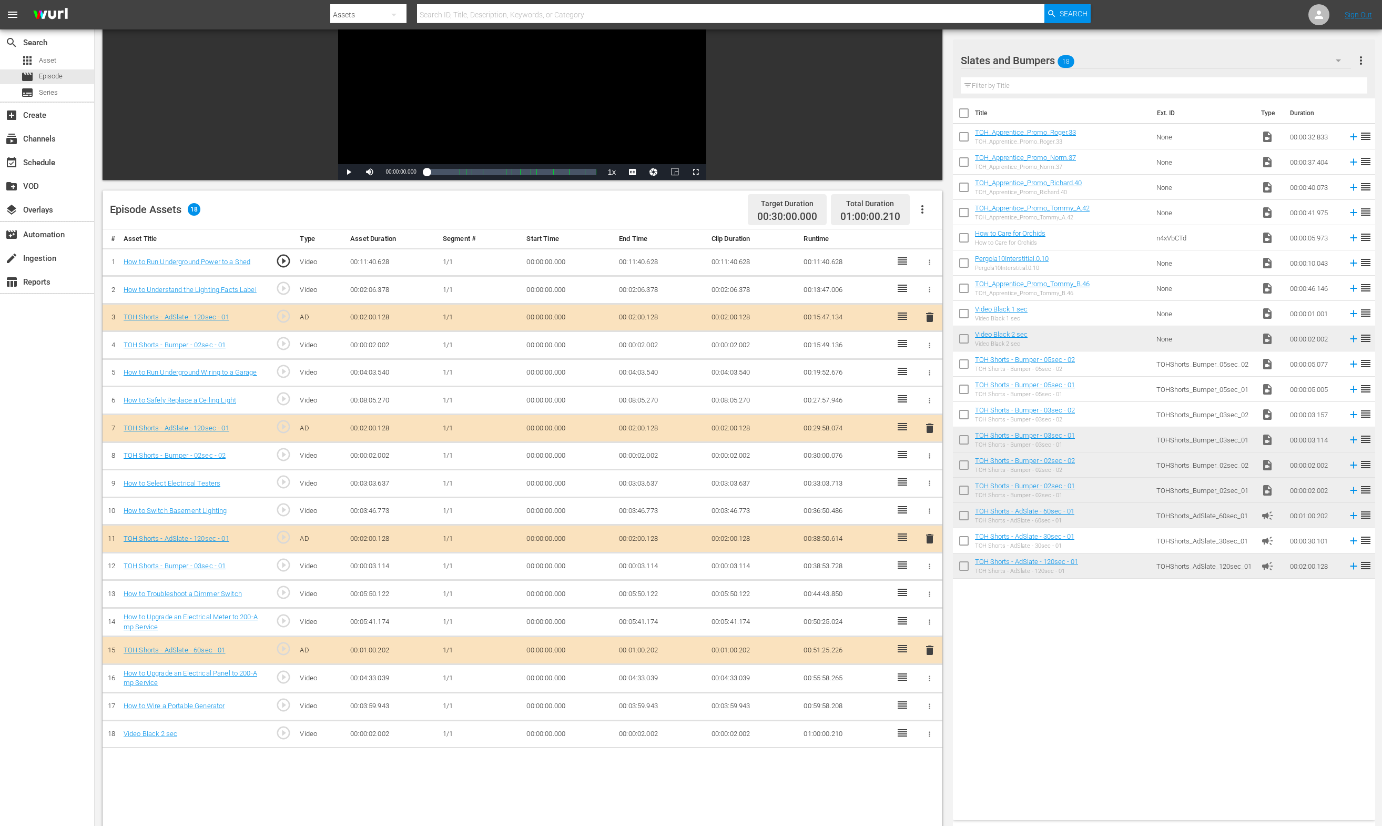
click at [630, 740] on td "00:00:02.002" at bounding box center [661, 734] width 93 height 28
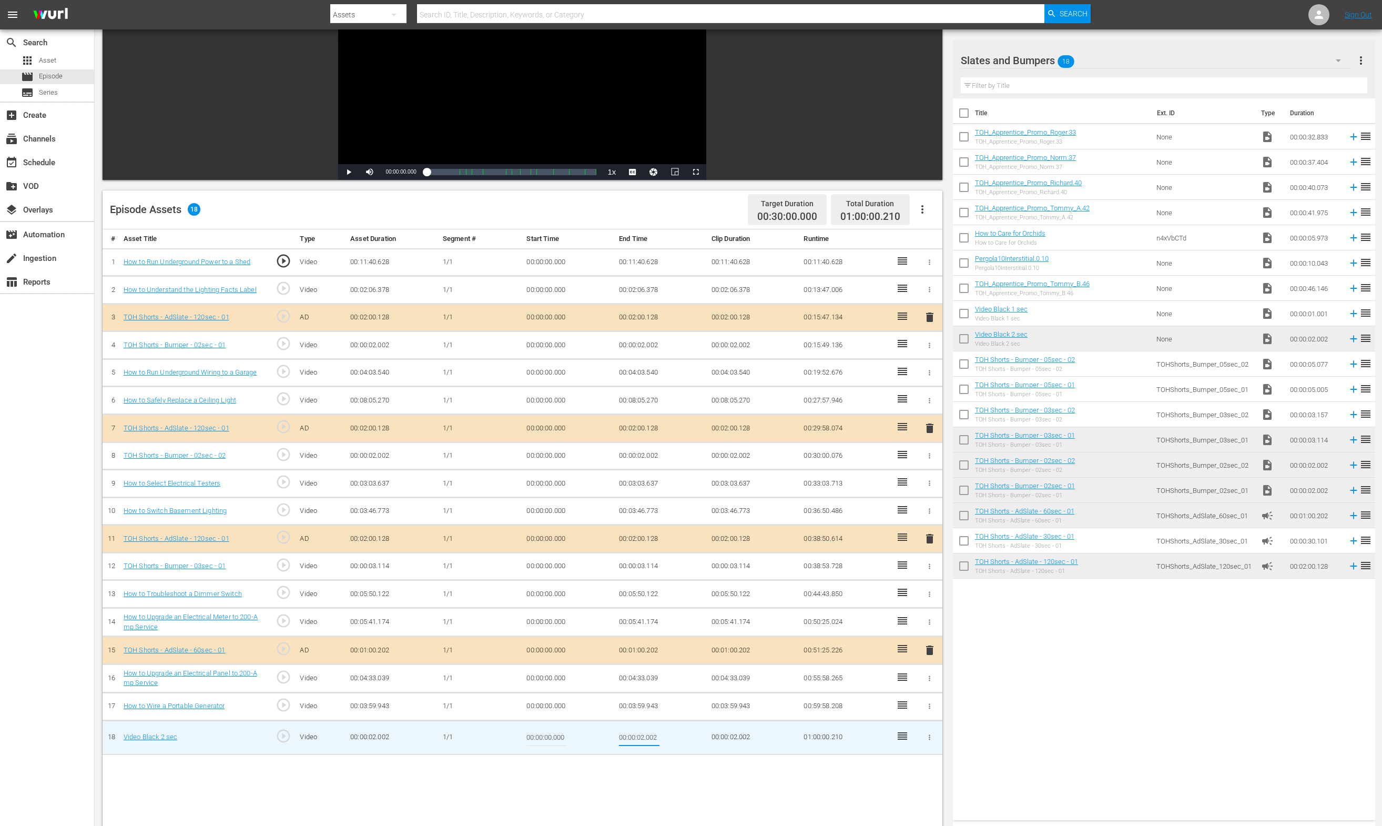
click at [640, 743] on input "00:00:02.002" at bounding box center [639, 737] width 40 height 25
click at [642, 739] on input "00:00:02.002" at bounding box center [639, 737] width 40 height 25
type input "00:00:01.792"
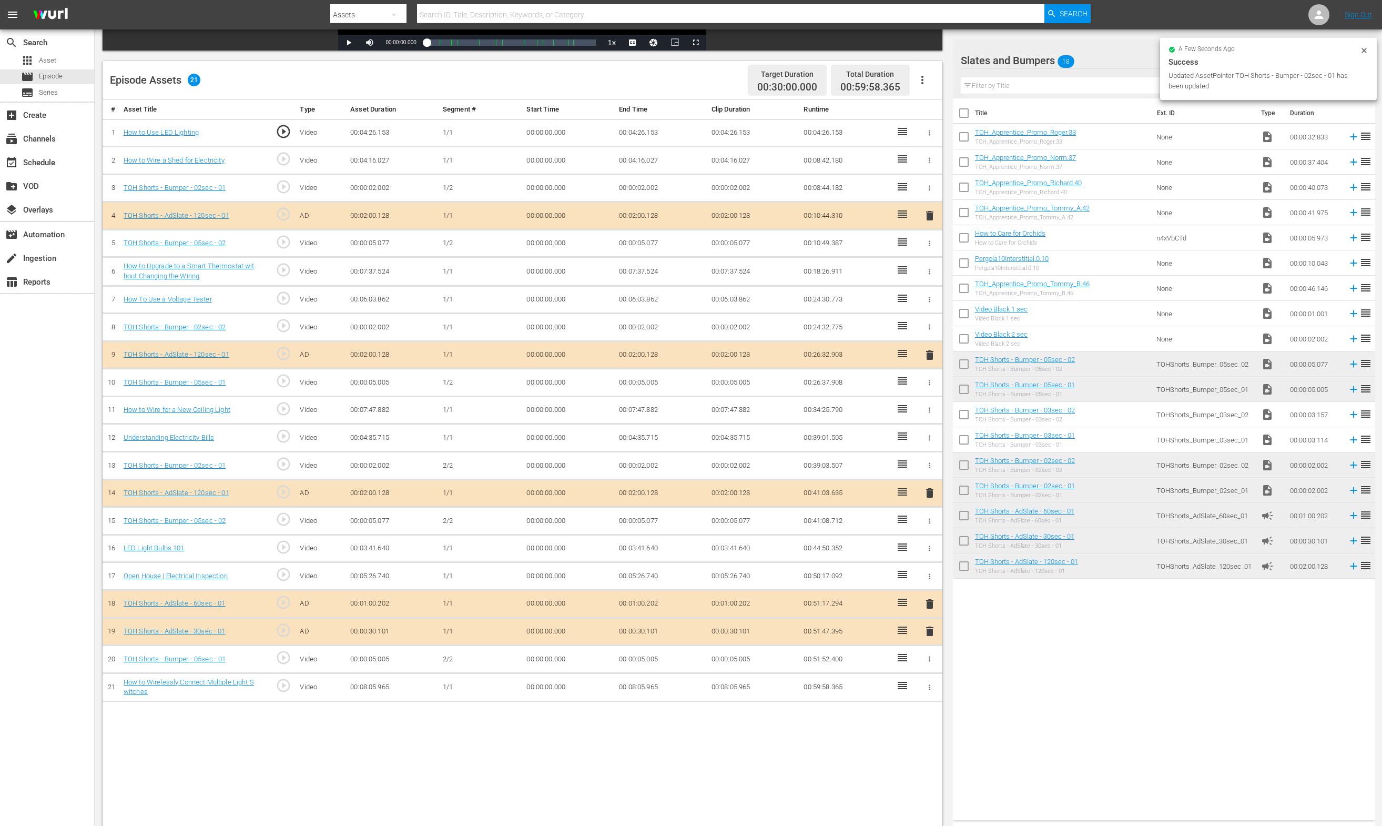
scroll to position [273, 0]
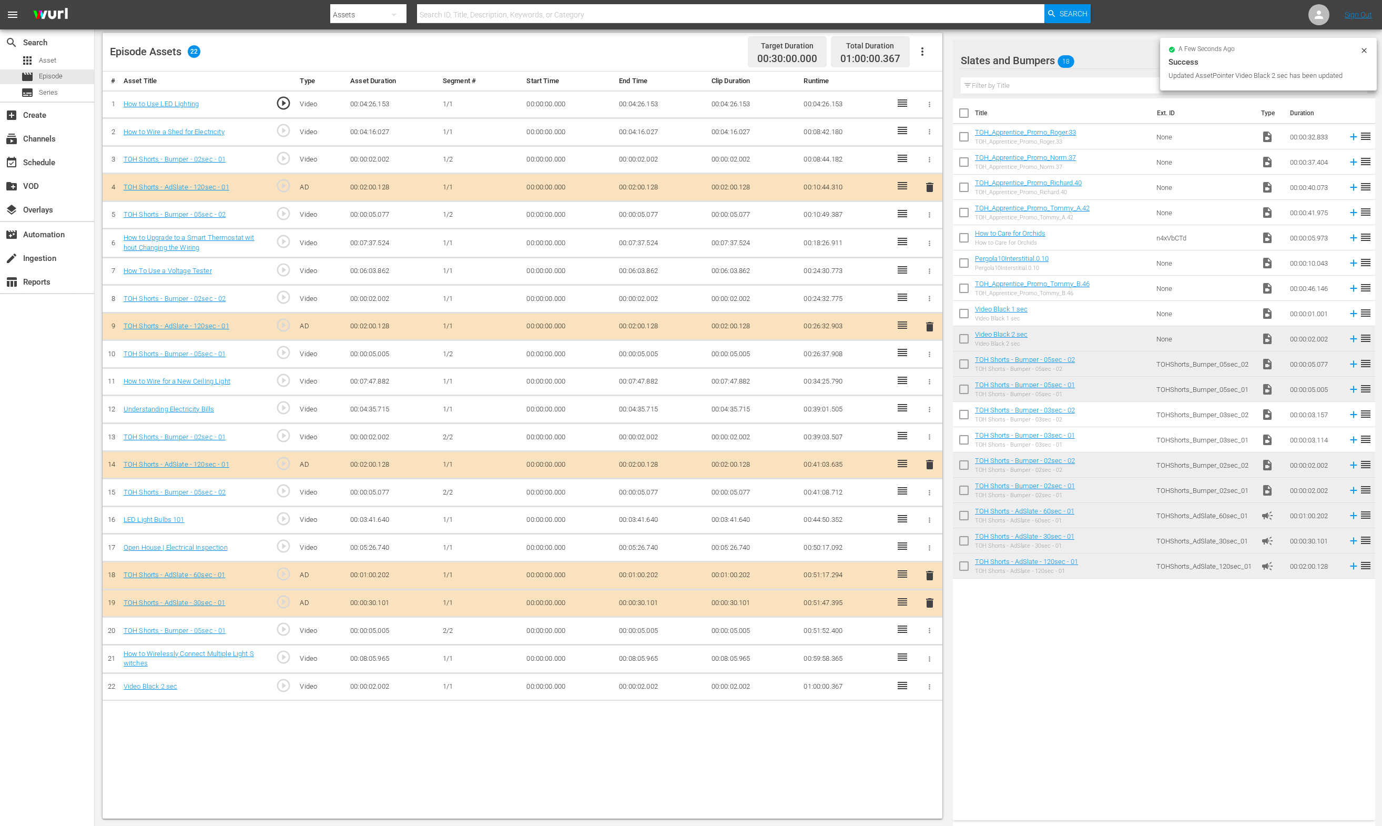
click at [640, 687] on td "00:00:02.002" at bounding box center [661, 687] width 93 height 28
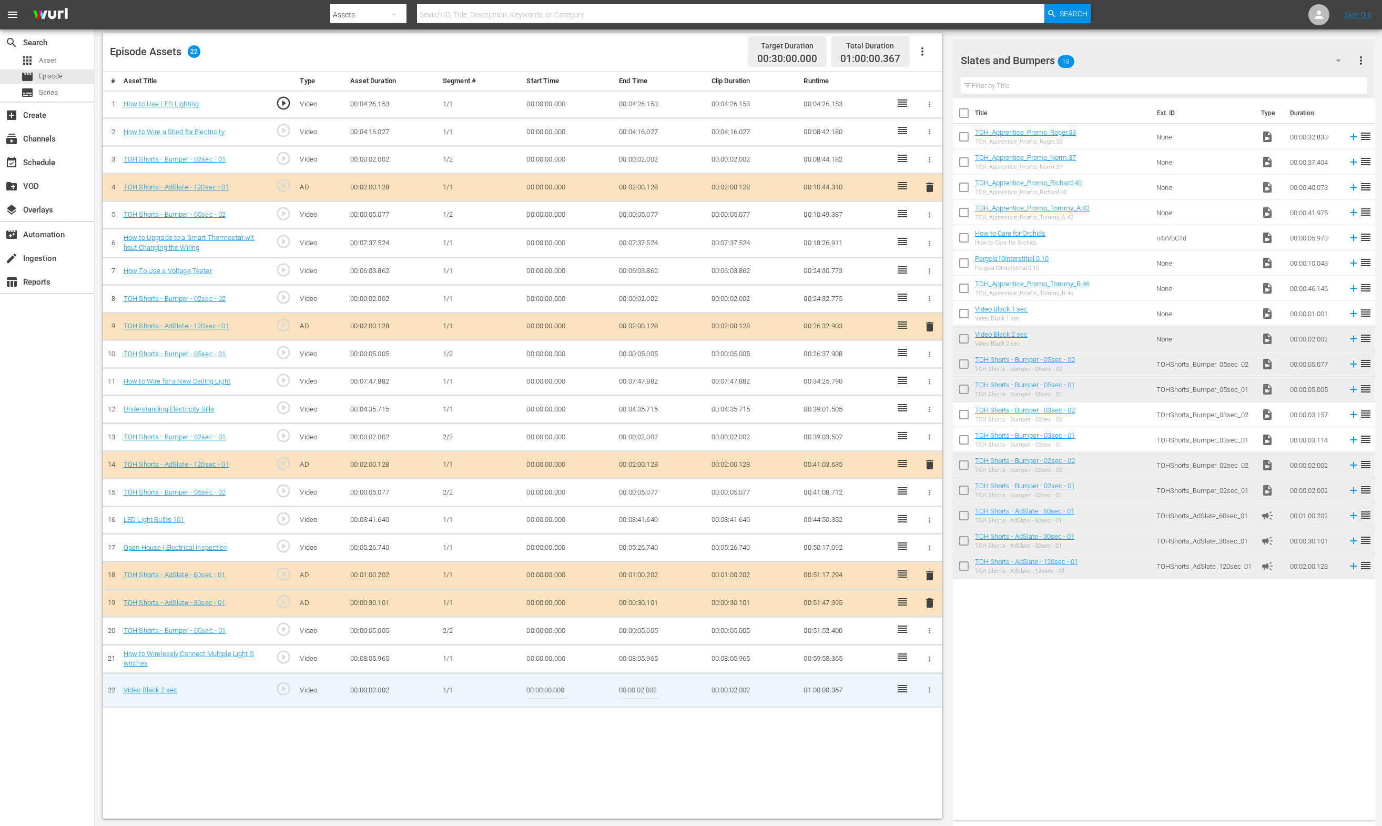
click at [639, 688] on input "00:00:02.002" at bounding box center [639, 689] width 40 height 25
type input "00:00:01.635"
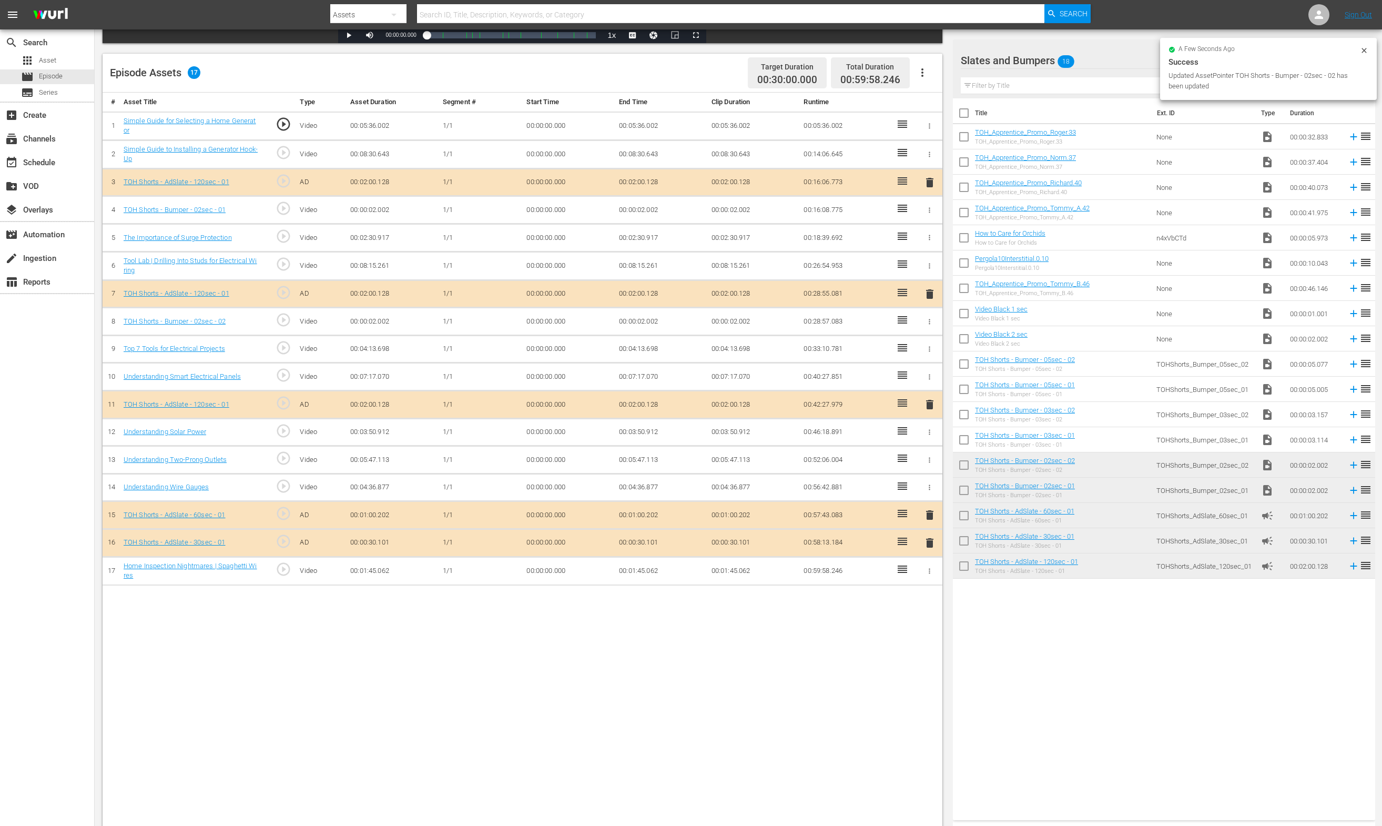
scroll to position [263, 0]
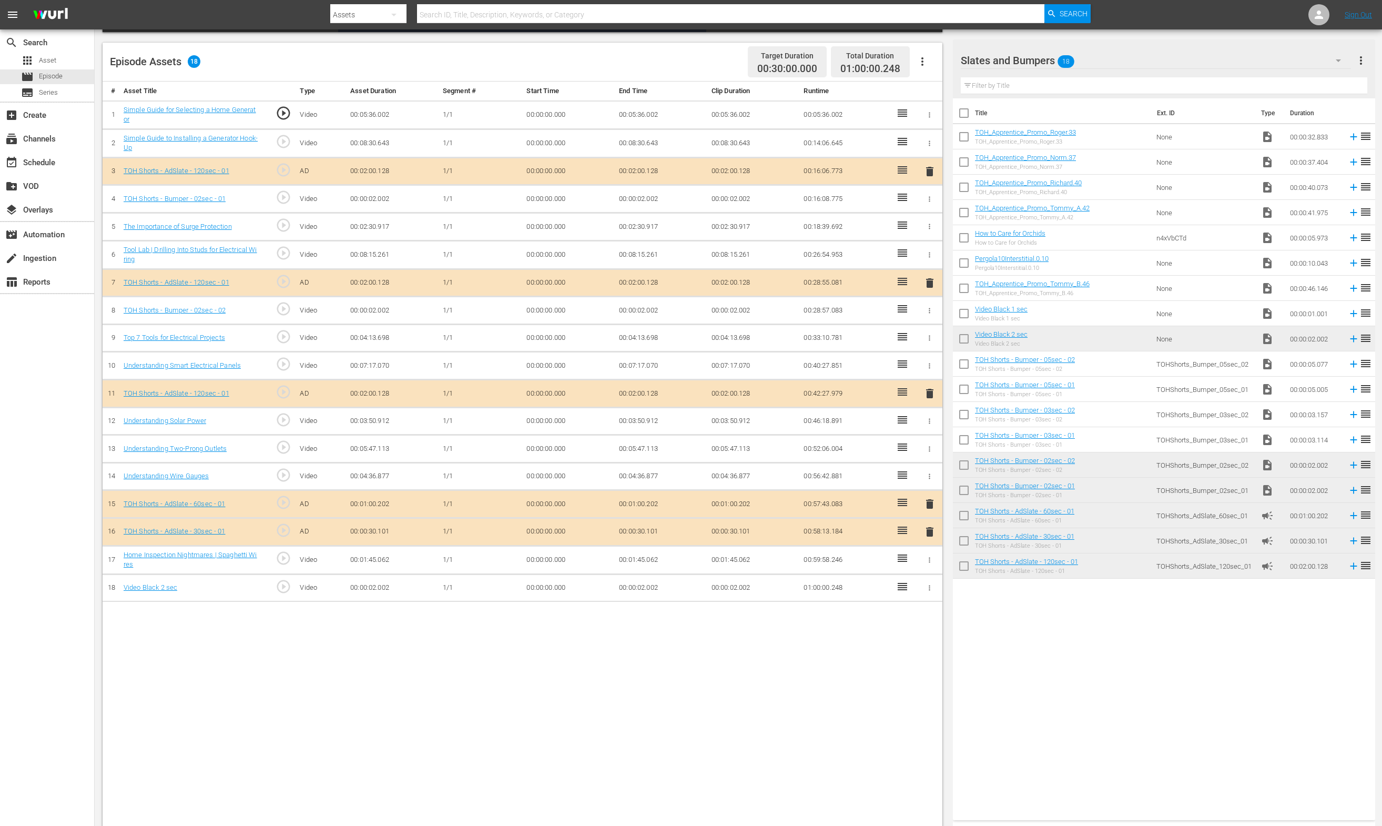
click at [648, 588] on td "00:00:02.002" at bounding box center [661, 588] width 93 height 28
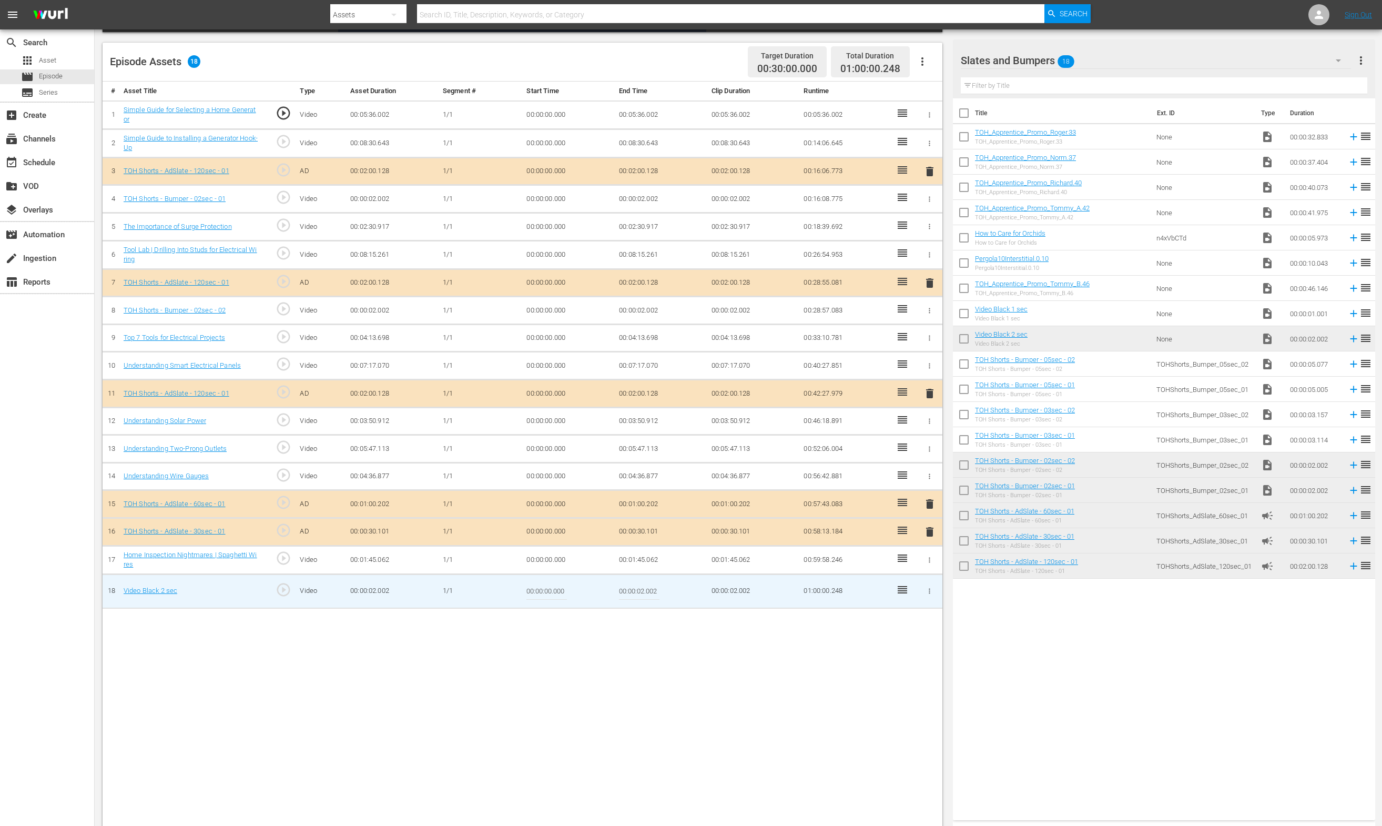
click at [638, 591] on input "00:00:02.002" at bounding box center [639, 590] width 40 height 25
type input "00:00:01.754"
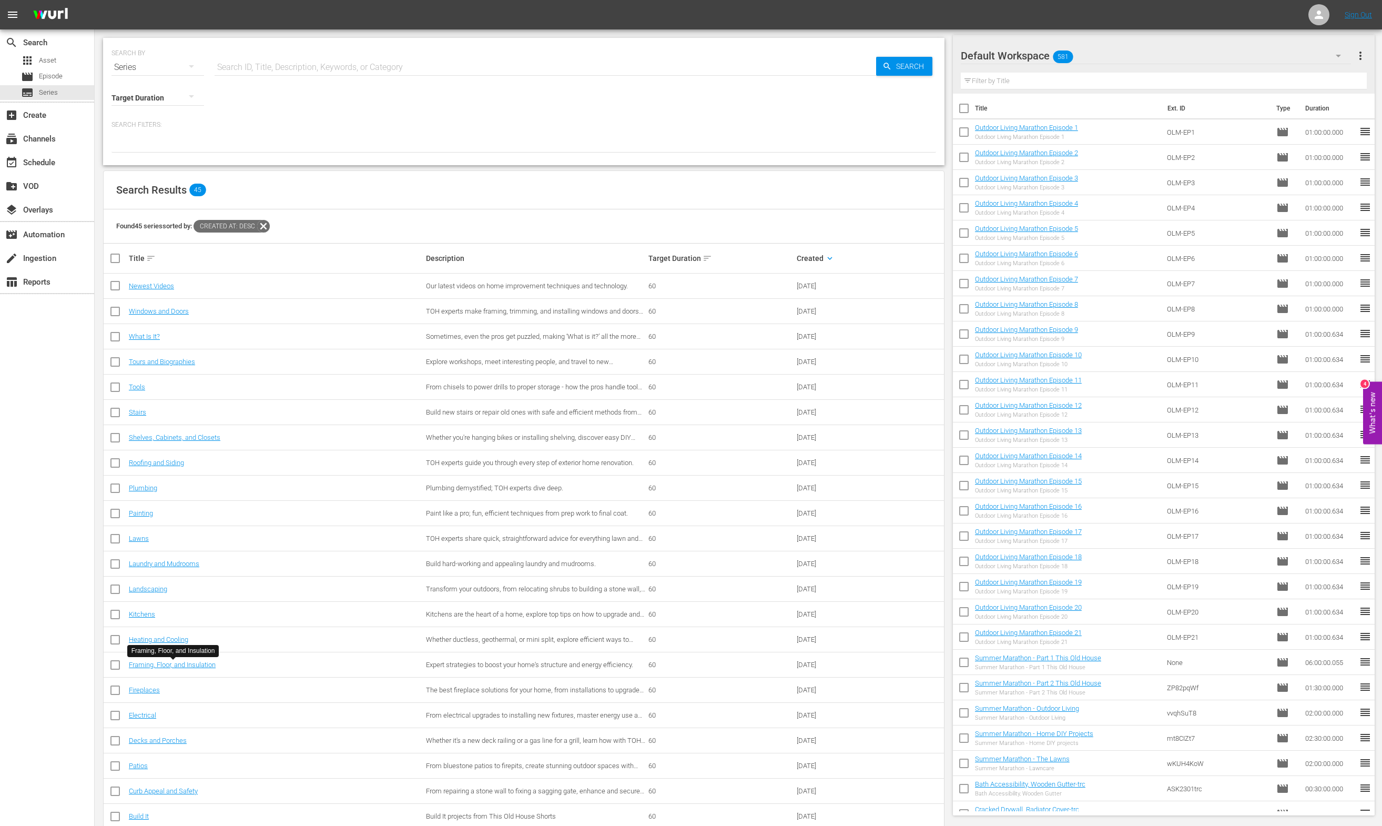
scroll to position [199, 0]
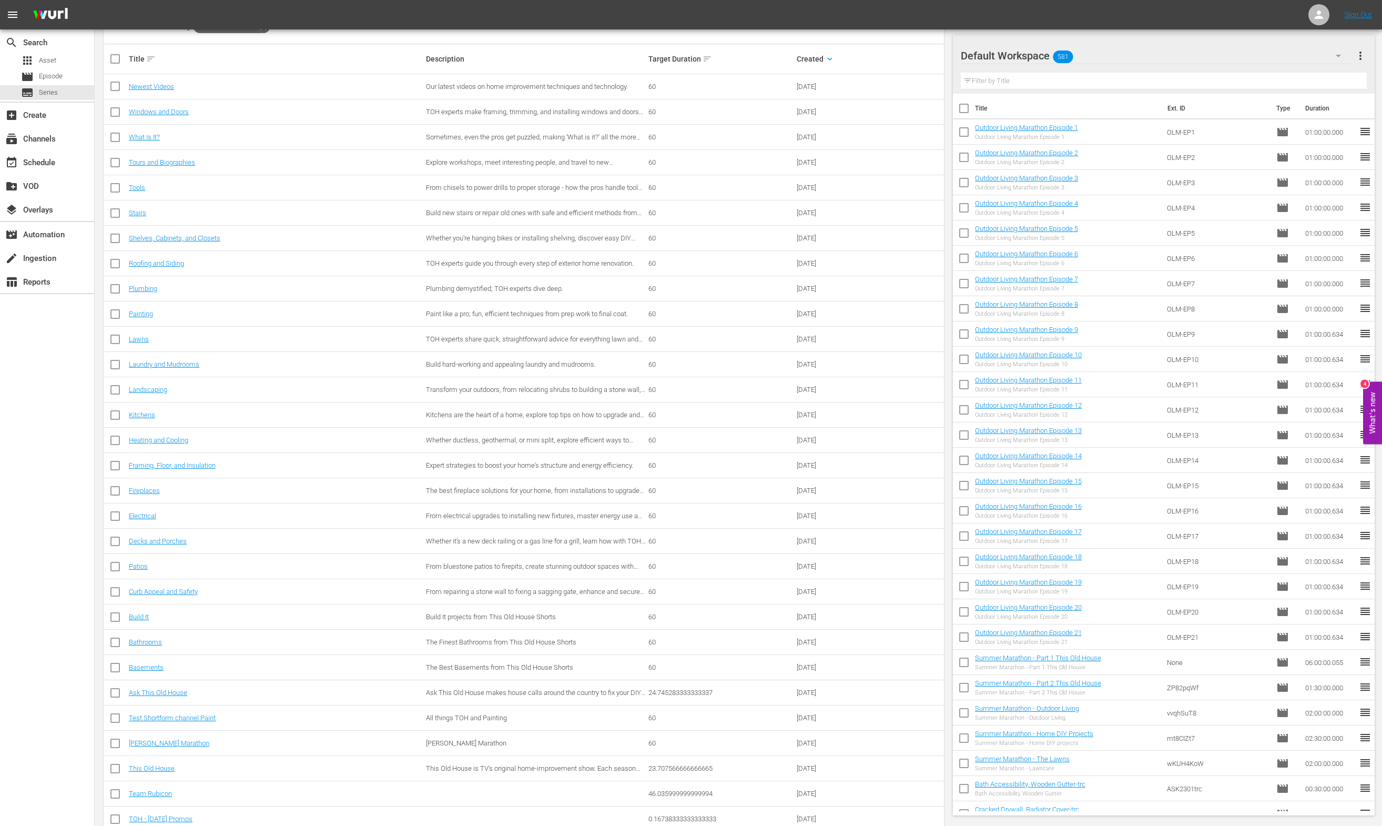
click at [185, 494] on div "Fireplaces" at bounding box center [276, 490] width 294 height 8
drag, startPoint x: 150, startPoint y: 390, endPoint x: 239, endPoint y: 2, distance: 398.7
click at [0, 0] on div "menu Sign Out search Search apps Asset movie Episode subtitles Series add_box C…" at bounding box center [691, 465] width 1382 height 1328
